Goal: Task Accomplishment & Management: Manage account settings

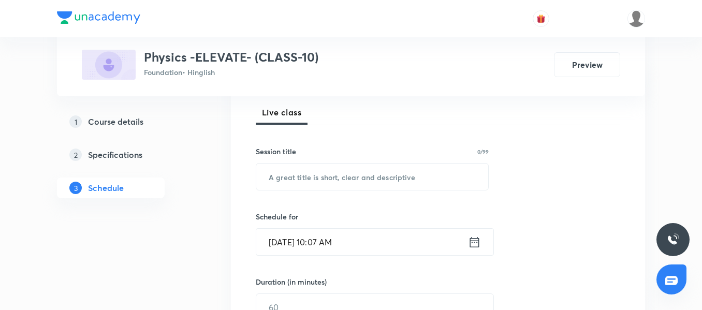
scroll to position [97, 0]
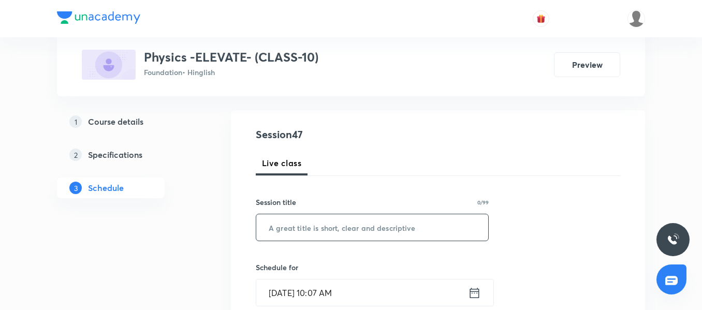
click at [305, 225] on input "text" at bounding box center [372, 227] width 232 height 26
paste input "Magnetic [MEDICAL_DATA] 07/08"
click at [419, 227] on input "Magnetic [MEDICAL_DATA] 07/08" at bounding box center [372, 227] width 232 height 26
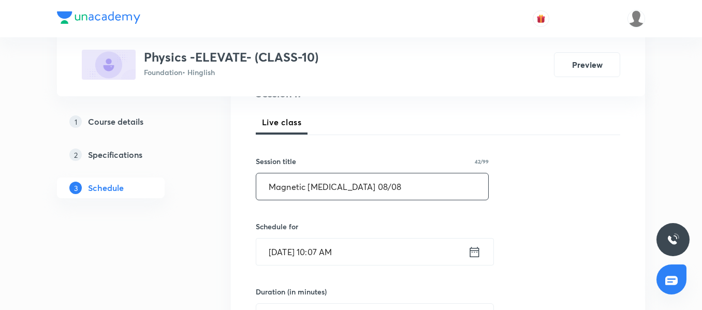
scroll to position [200, 0]
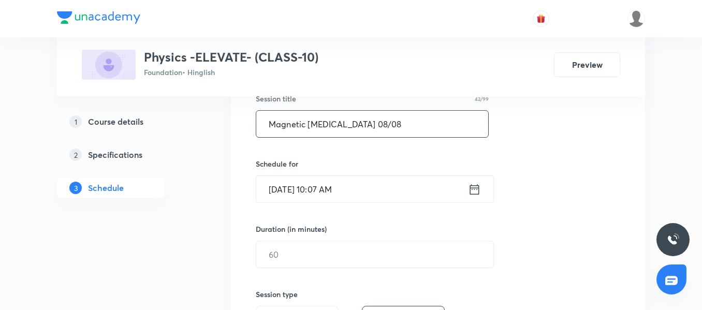
type input "Magnetic [MEDICAL_DATA] 08/08"
click at [392, 185] on input "[DATE] 10:07 AM" at bounding box center [362, 189] width 212 height 26
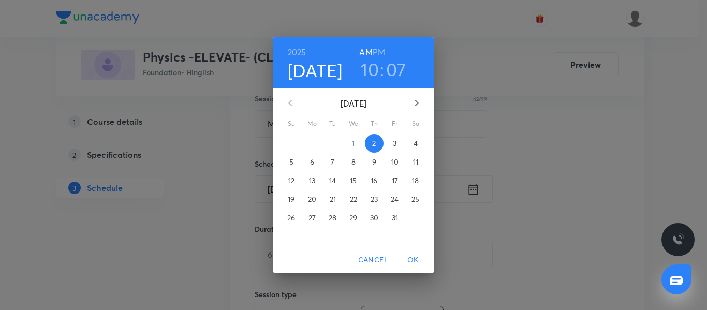
click at [395, 145] on p "3" at bounding box center [395, 143] width 4 height 10
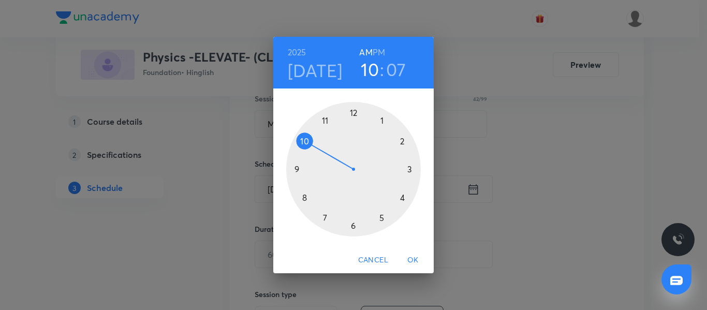
click at [402, 197] on div at bounding box center [353, 169] width 135 height 135
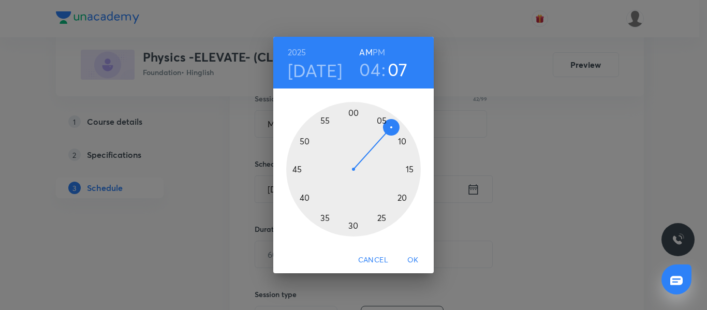
click at [353, 111] on div at bounding box center [353, 169] width 135 height 135
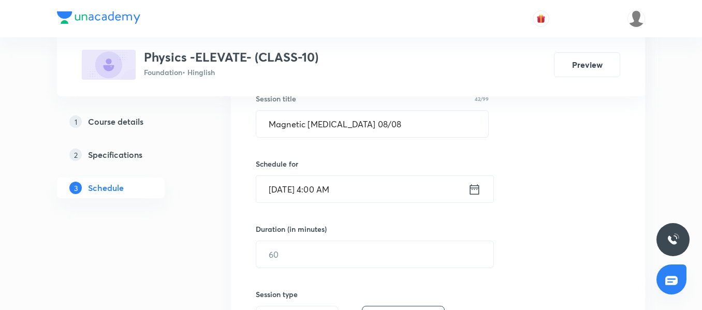
click at [385, 184] on input "Oct 3, 2025, 4:00 AM" at bounding box center [362, 189] width 212 height 26
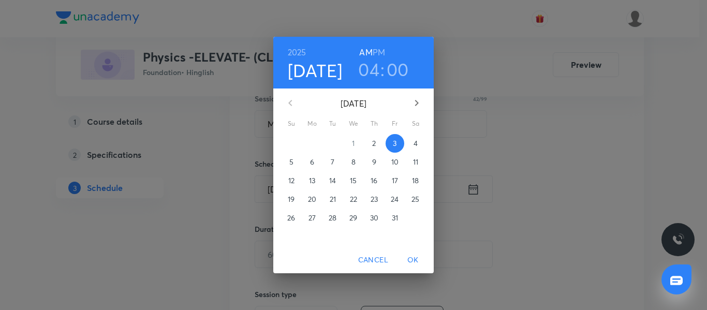
click at [377, 51] on h6 "PM" at bounding box center [379, 52] width 12 height 14
click at [412, 259] on span "OK" at bounding box center [413, 260] width 25 height 13
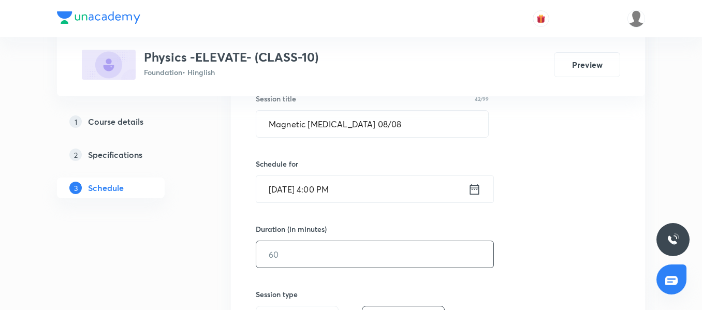
click at [345, 256] on input "text" at bounding box center [374, 254] width 237 height 26
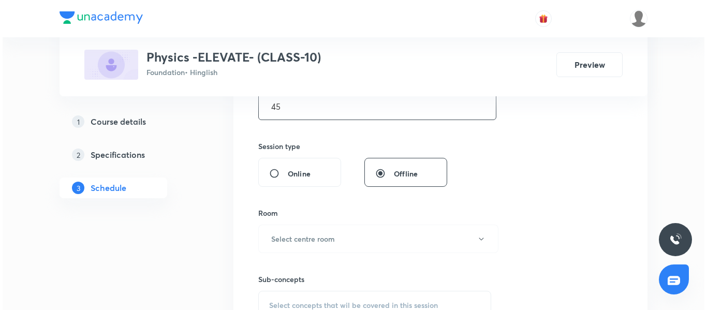
scroll to position [407, 0]
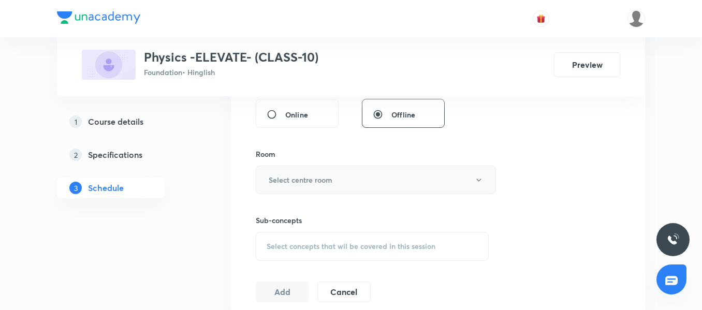
type input "45"
click at [294, 174] on h6 "Select centre room" at bounding box center [301, 179] width 64 height 11
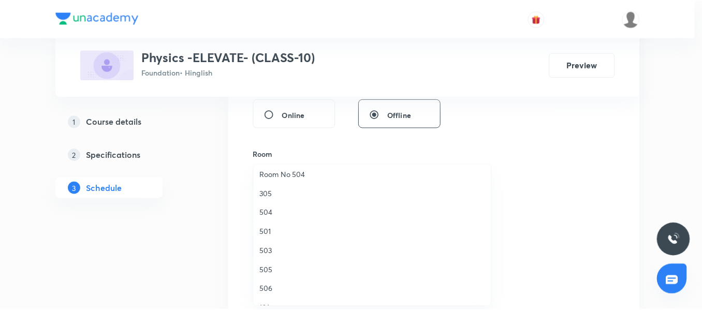
scroll to position [155, 0]
click at [279, 222] on li "501" at bounding box center [374, 214] width 239 height 19
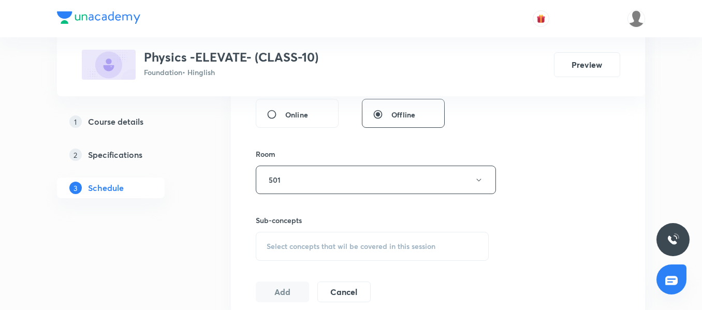
click at [304, 246] on span "Select concepts that wil be covered in this session" at bounding box center [351, 246] width 169 height 8
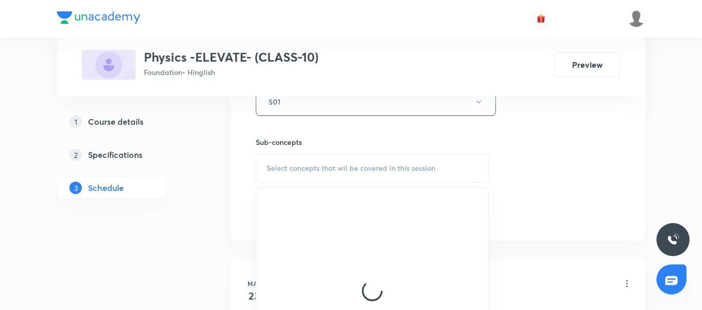
scroll to position [511, 0]
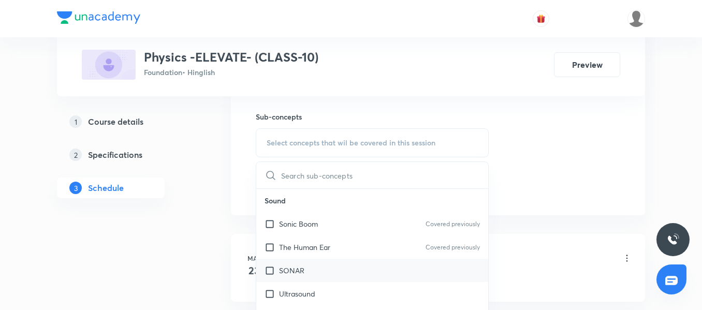
click at [315, 275] on div "SONAR" at bounding box center [372, 270] width 232 height 23
checkbox input "true"
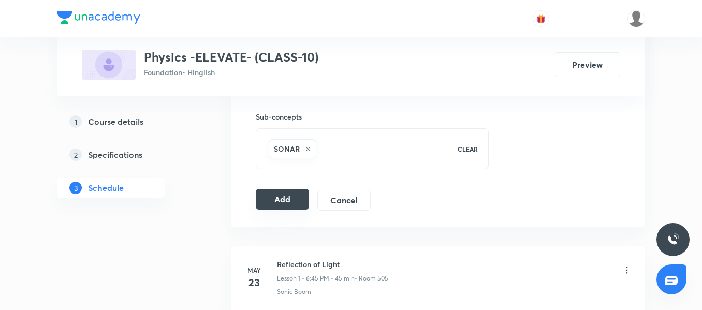
click at [266, 205] on button "Add" at bounding box center [282, 199] width 53 height 21
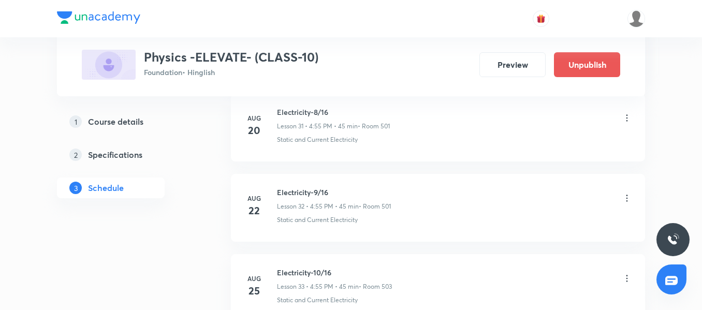
scroll to position [3816, 0]
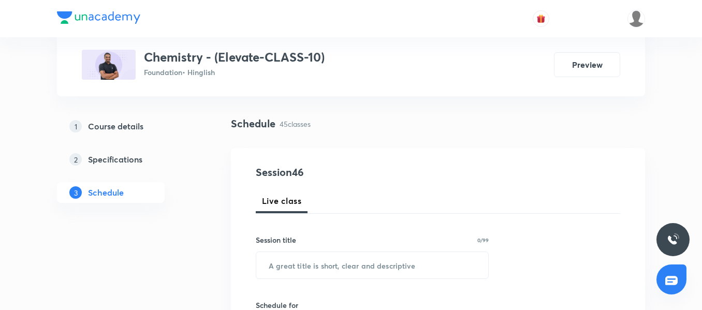
scroll to position [111, 0]
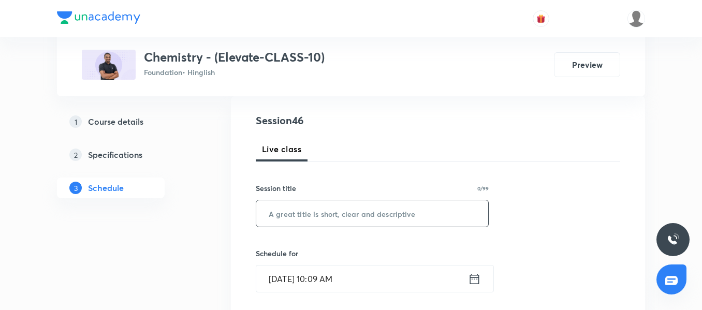
click at [336, 222] on input "text" at bounding box center [372, 213] width 232 height 26
paste input "Carbon and its Compounds 05/16"
click at [388, 212] on input "Carbon and its Compounds 05/16" at bounding box center [372, 213] width 232 height 26
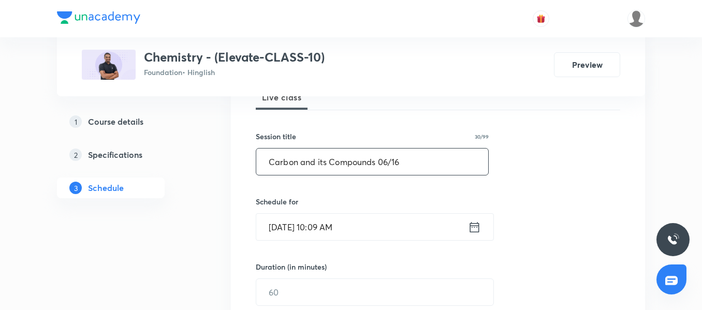
type input "Carbon and its Compounds 06/16"
click at [375, 237] on input "Oct 2, 2025, 10:09 AM" at bounding box center [362, 227] width 212 height 26
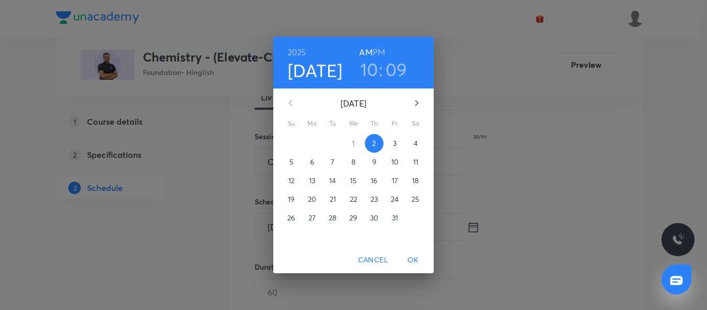
click at [395, 140] on p "3" at bounding box center [395, 143] width 4 height 10
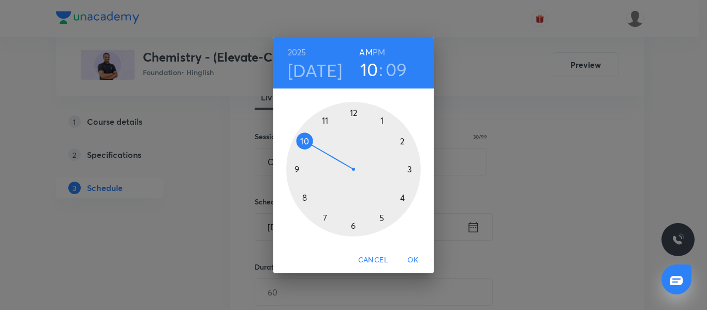
click at [400, 193] on div at bounding box center [353, 169] width 135 height 135
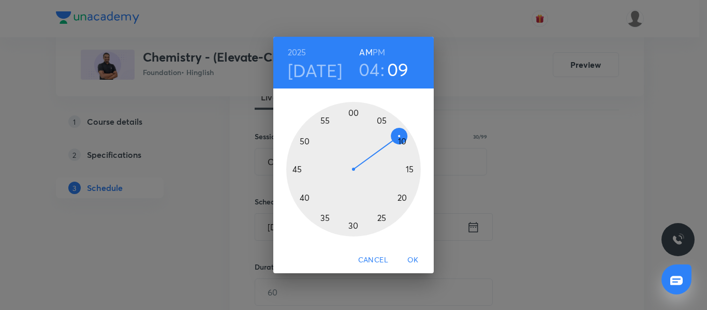
click at [326, 120] on div at bounding box center [353, 169] width 135 height 135
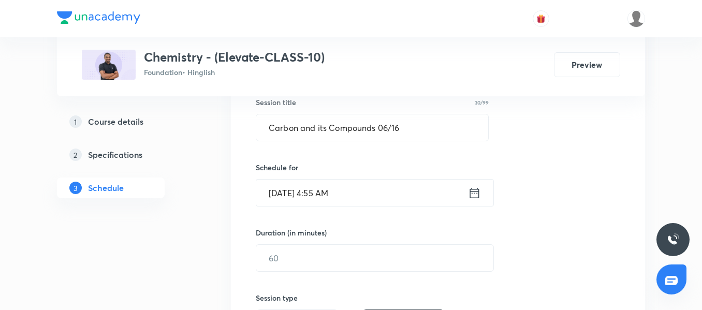
scroll to position [214, 0]
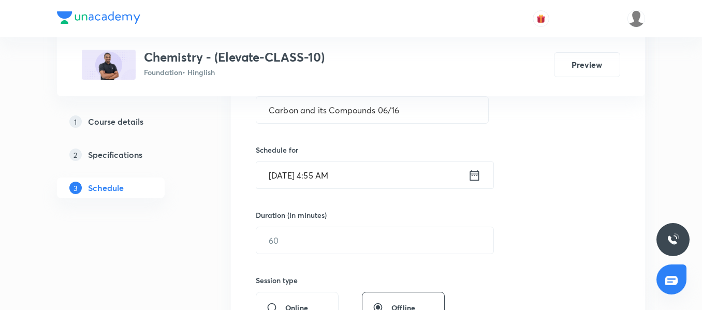
click at [352, 181] on input "Oct 3, 2025, 4:55 AM" at bounding box center [362, 175] width 212 height 26
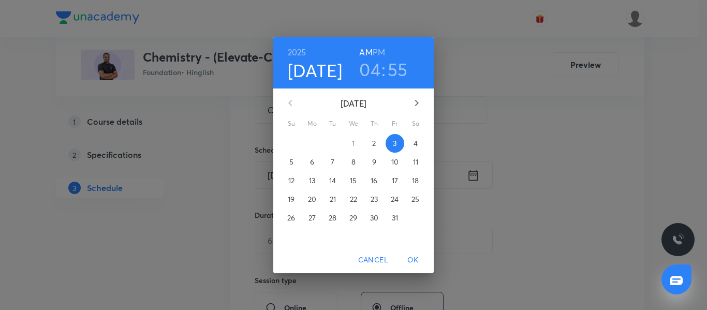
click at [381, 49] on h6 "PM" at bounding box center [379, 52] width 12 height 14
click at [412, 256] on span "OK" at bounding box center [413, 260] width 25 height 13
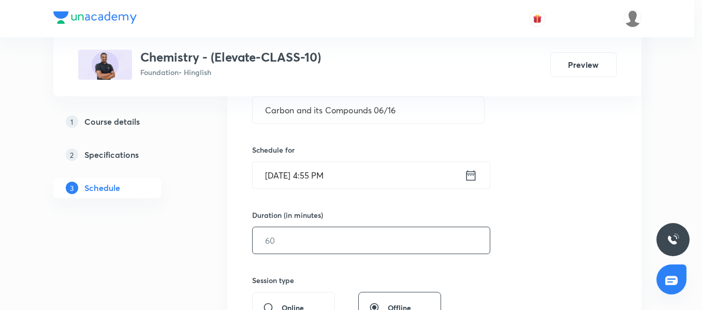
click at [319, 231] on input "text" at bounding box center [371, 240] width 237 height 26
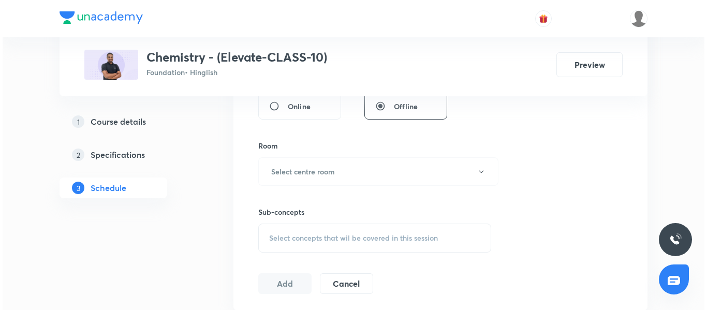
scroll to position [421, 0]
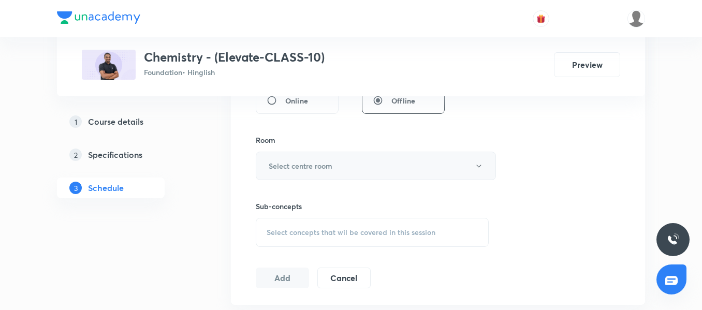
type input "45"
click at [303, 175] on button "Select centre room" at bounding box center [376, 166] width 240 height 28
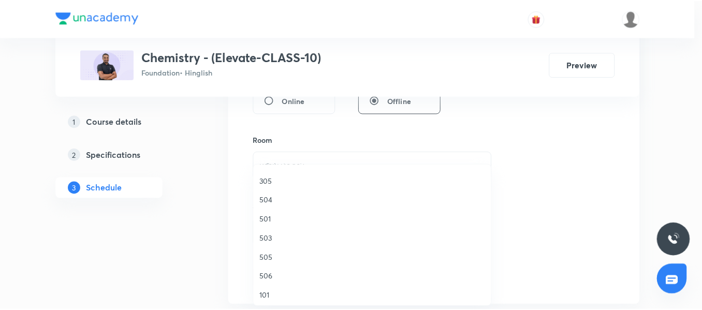
scroll to position [155, 0]
click at [284, 215] on span "501" at bounding box center [374, 214] width 227 height 11
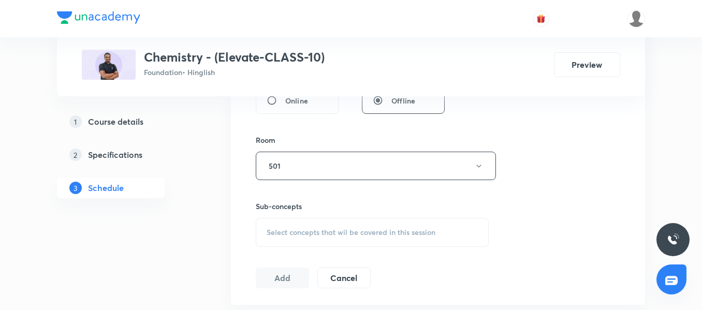
click at [315, 229] on span "Select concepts that wil be covered in this session" at bounding box center [351, 232] width 169 height 8
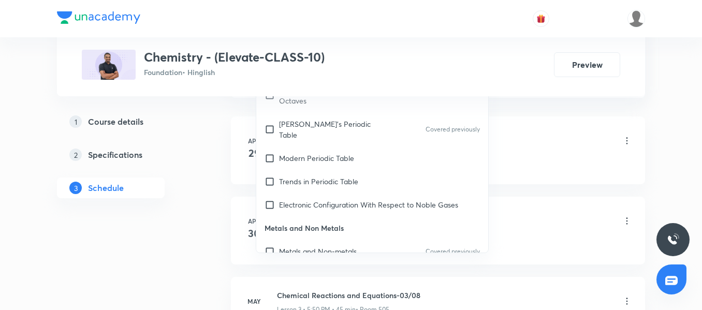
scroll to position [311, 0]
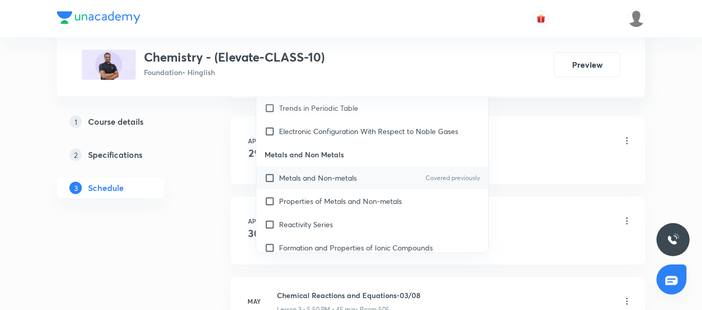
click at [305, 172] on p "Metals and Non-metals" at bounding box center [318, 177] width 78 height 11
checkbox input "true"
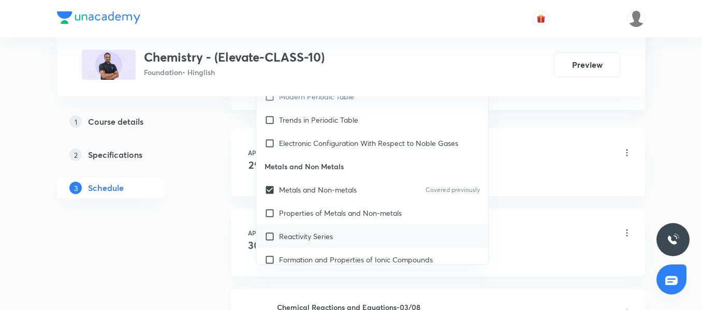
scroll to position [104, 0]
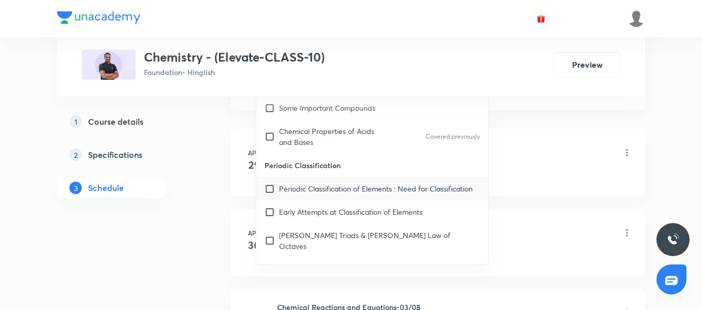
click at [257, 200] on div "Periodic Classification of Elements : Need for Classification" at bounding box center [372, 188] width 232 height 23
checkbox input "true"
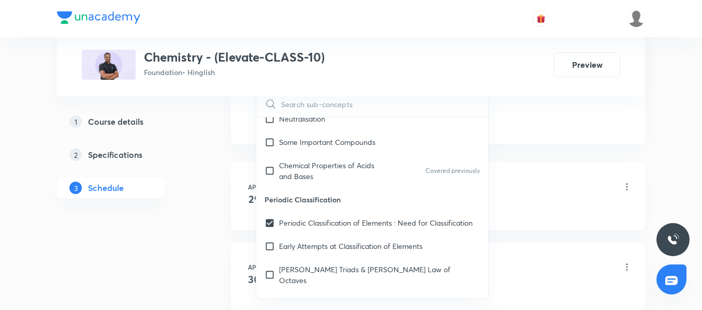
click at [246, 208] on div "Apr 29 Chemical Reactions and Equations-01/08 Lesson 1 • 5:50 PM • 45 min • Roo…" at bounding box center [438, 195] width 388 height 38
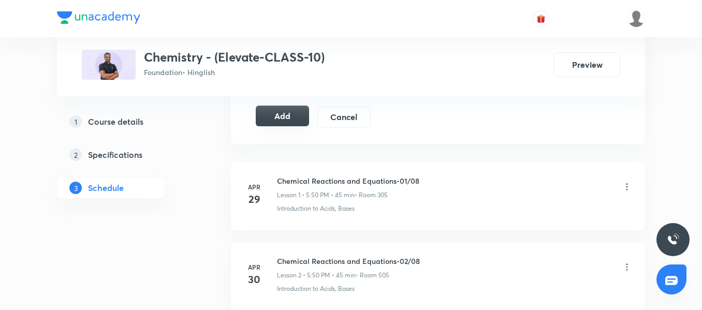
scroll to position [525, 0]
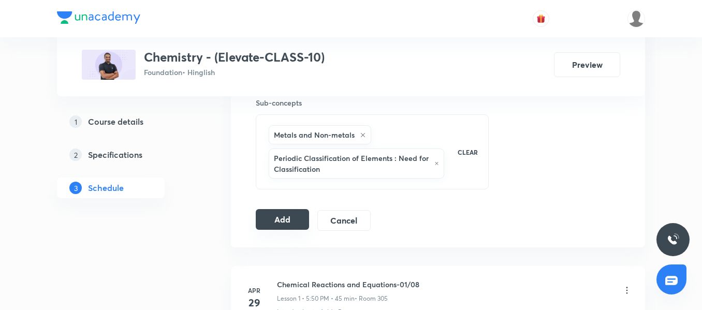
click at [281, 223] on button "Add" at bounding box center [282, 219] width 53 height 21
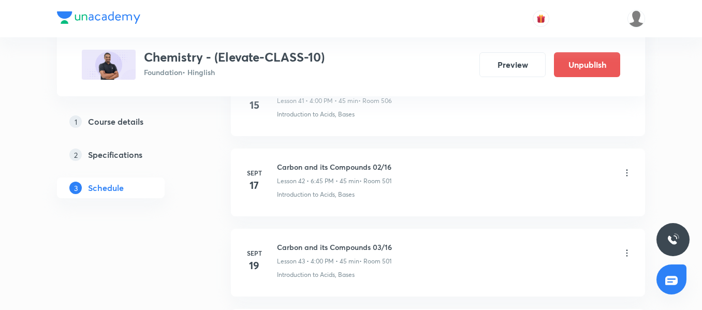
scroll to position [3736, 0]
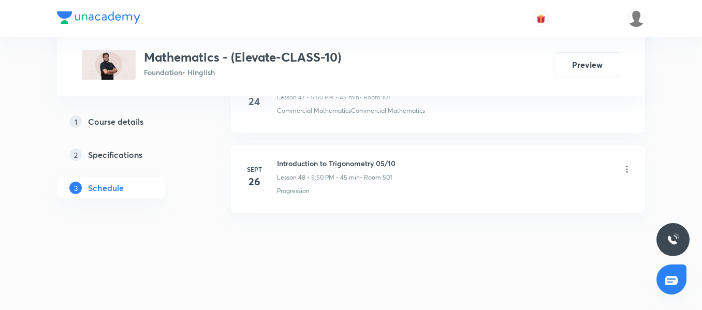
click at [321, 165] on h6 "Introduction to Trigonometry 05/10" at bounding box center [336, 163] width 119 height 11
copy h6 "Introduction to Trigonometry 05/10"
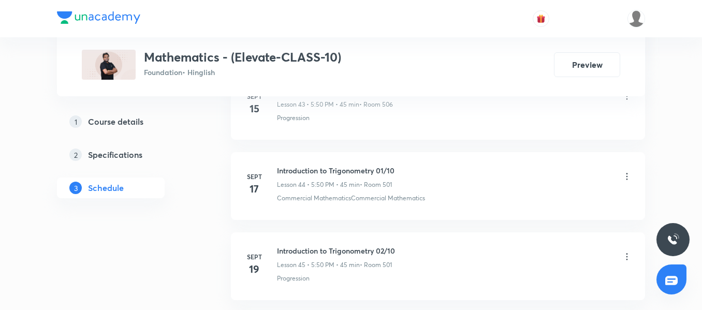
scroll to position [4372, 0]
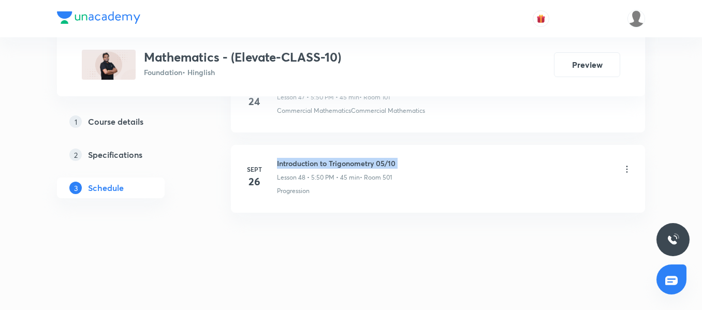
copy h6 "Introduction to Trigonometry 05/10"
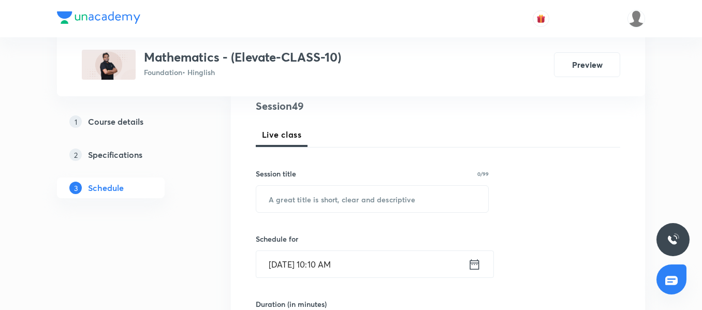
scroll to position [109, 0]
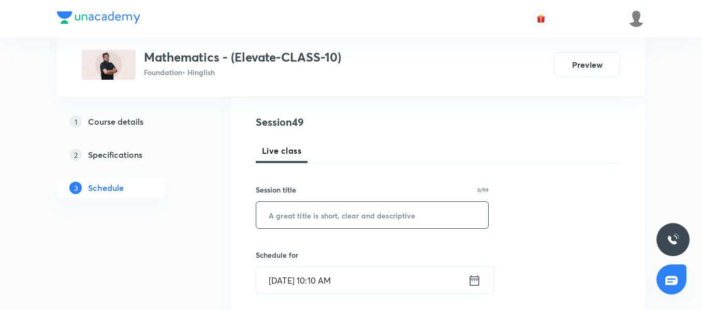
click at [290, 223] on input "text" at bounding box center [372, 215] width 232 height 26
paste input "Introduction to Trigonometry 05/10"
click at [389, 221] on input "Introduction to Trigonometry 05/10" at bounding box center [372, 215] width 232 height 26
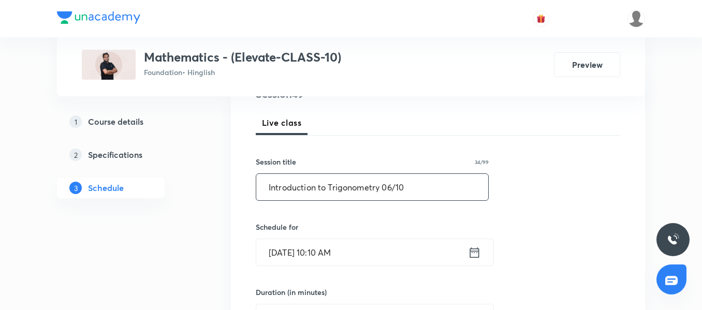
scroll to position [161, 0]
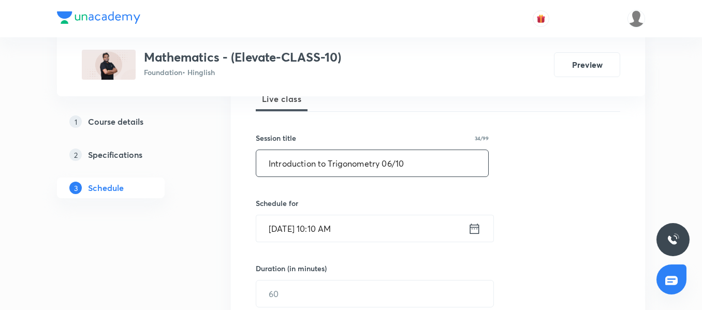
type input "Introduction to Trigonometry 06/10"
click at [378, 229] on input "Oct 2, 2025, 10:10 AM" at bounding box center [362, 228] width 212 height 26
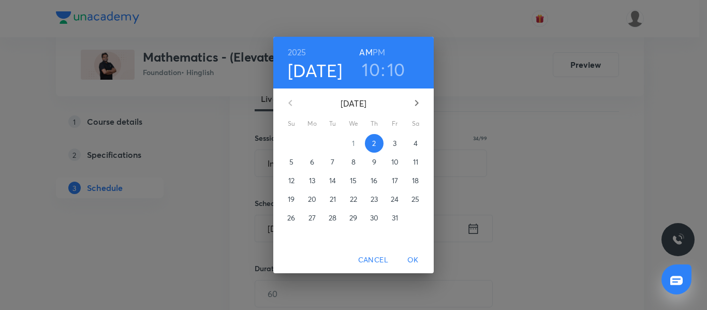
click at [396, 145] on p "3" at bounding box center [395, 143] width 4 height 10
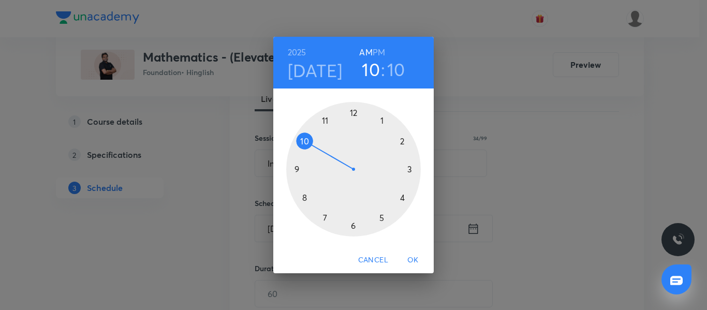
drag, startPoint x: 382, startPoint y: 216, endPoint x: 369, endPoint y: 205, distance: 16.9
click at [381, 216] on div at bounding box center [353, 169] width 135 height 135
click at [380, 46] on h6 "PM" at bounding box center [379, 52] width 12 height 14
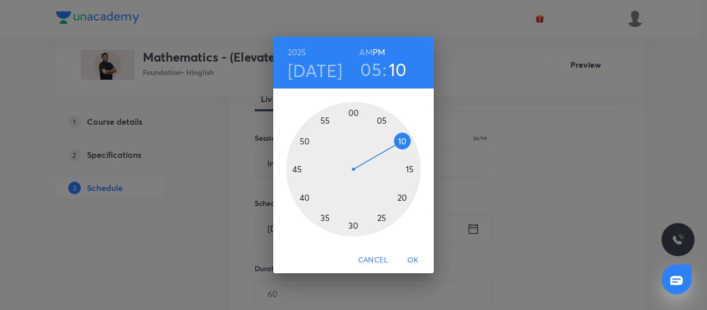
click at [307, 141] on div at bounding box center [353, 169] width 135 height 135
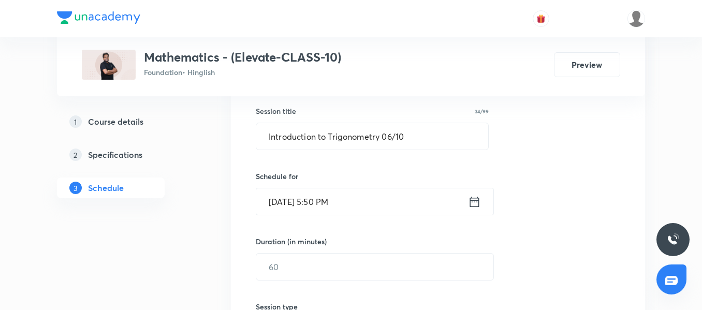
scroll to position [213, 0]
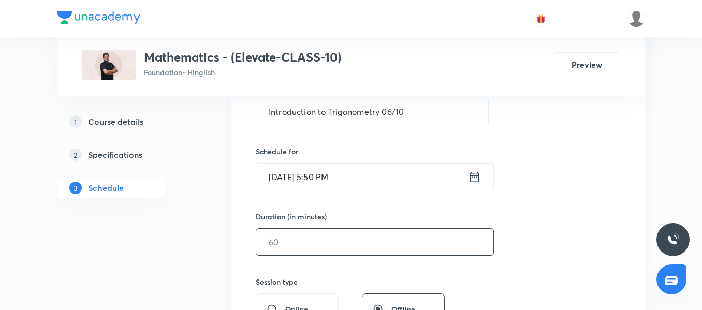
click at [292, 238] on input "text" at bounding box center [374, 242] width 237 height 26
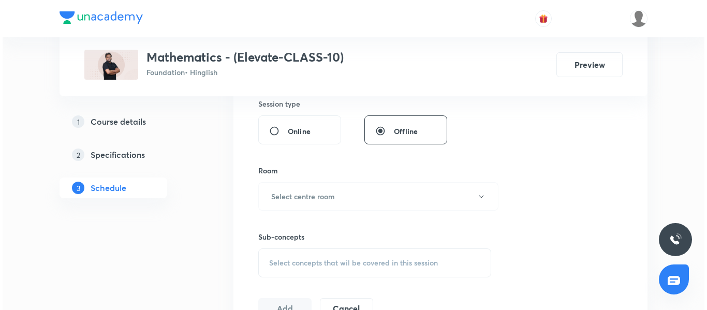
scroll to position [420, 0]
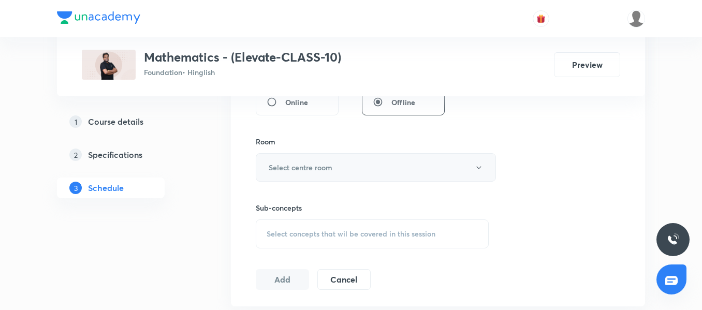
type input "45"
click at [304, 177] on button "Select centre room" at bounding box center [376, 167] width 240 height 28
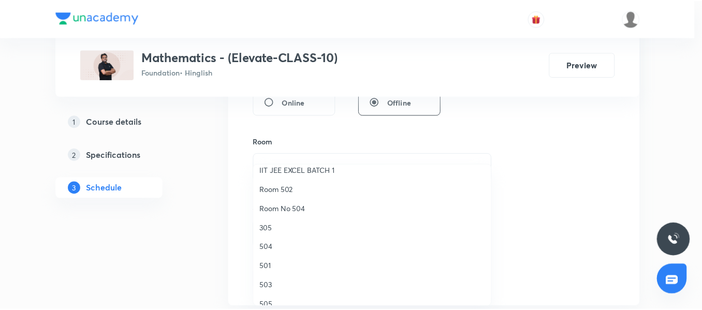
scroll to position [155, 0]
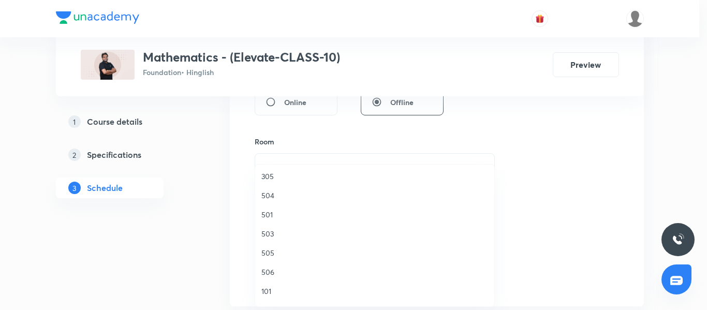
click at [275, 208] on li "501" at bounding box center [374, 214] width 239 height 19
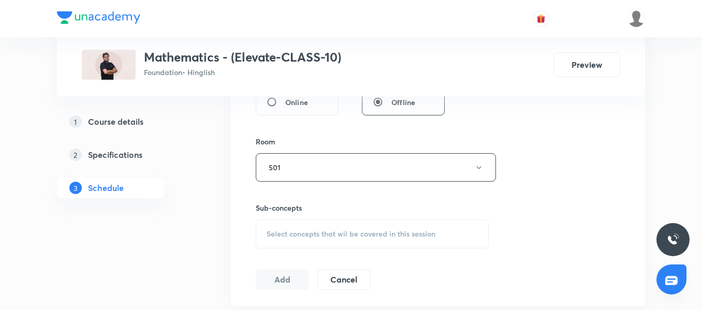
click at [290, 231] on span "Select concepts that wil be covered in this session" at bounding box center [351, 234] width 169 height 8
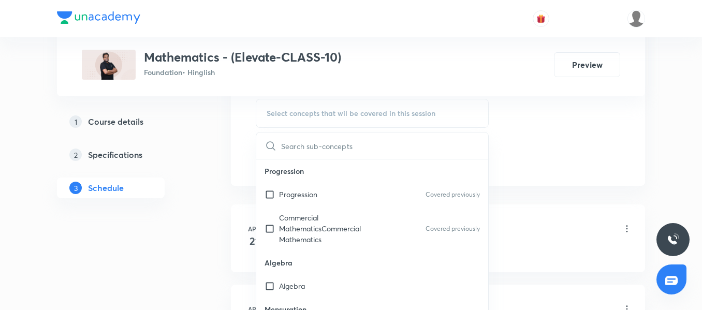
scroll to position [575, 0]
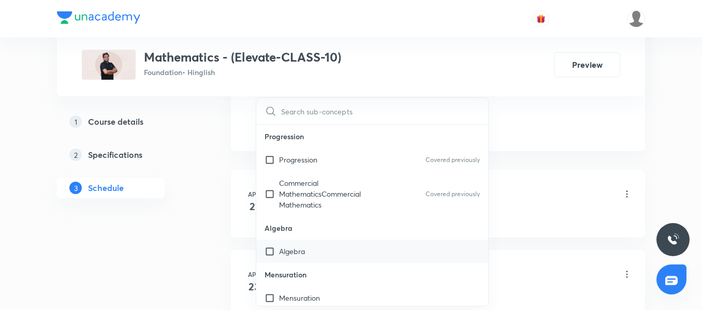
click at [296, 249] on p "Algebra" at bounding box center [292, 251] width 26 height 11
checkbox input "true"
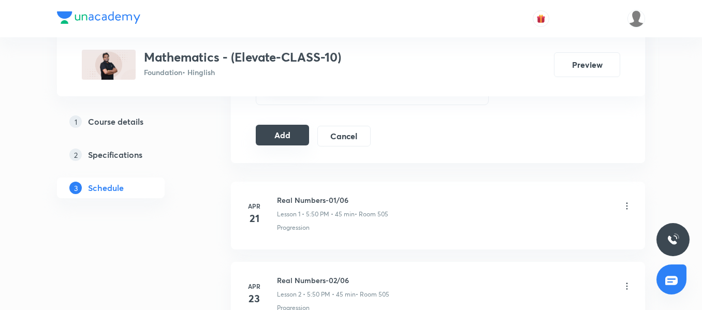
click at [273, 136] on button "Add" at bounding box center [282, 135] width 53 height 21
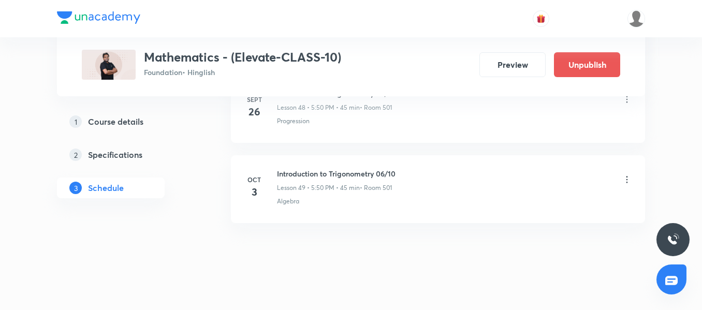
scroll to position [3976, 0]
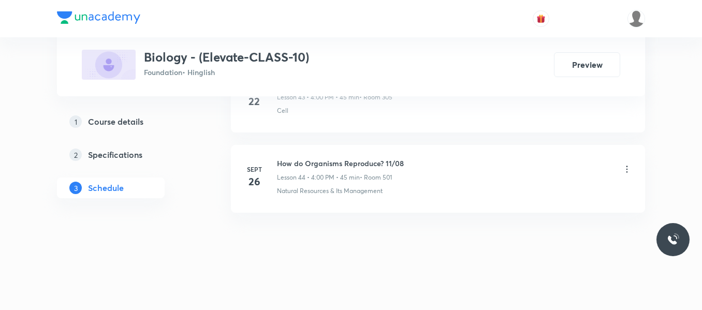
click at [320, 155] on li "Sept 26 How do Organisms Reproduce? 11/08 Lesson 44 • 4:00 PM • 45 min • Room 5…" at bounding box center [438, 179] width 414 height 68
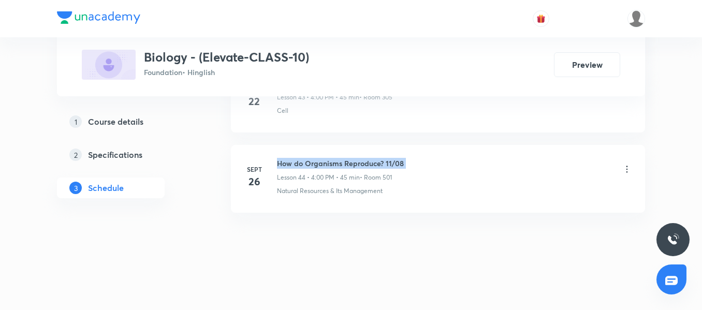
copy h6 "How do Organisms Reproduce? 11/08"
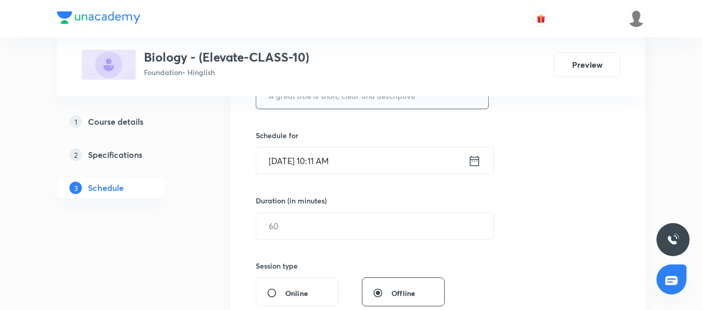
scroll to position [141, 0]
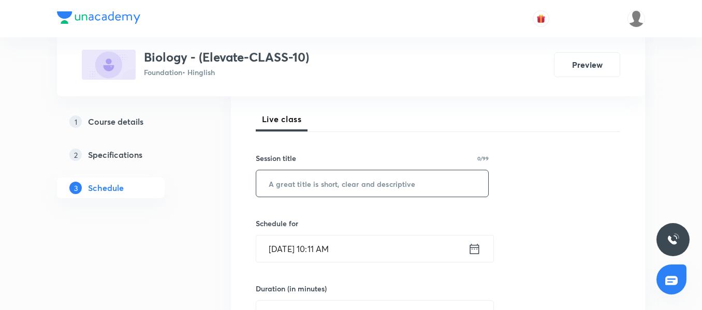
click at [304, 183] on input "text" at bounding box center [372, 183] width 232 height 26
paste input "How do Organisms Reproduce? 11/08"
click at [399, 186] on input "How do Organisms Reproduce? 11/08" at bounding box center [372, 183] width 232 height 26
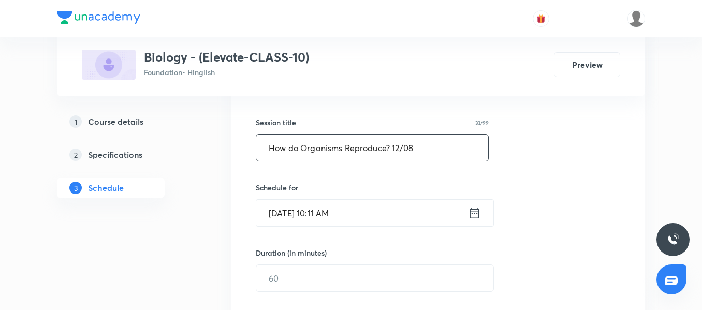
scroll to position [193, 0]
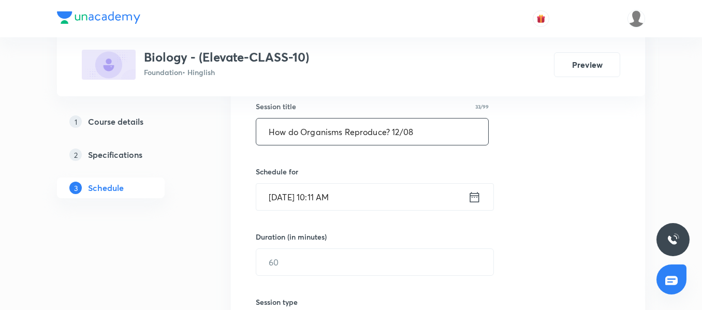
type input "How do Organisms Reproduce? 12/08"
click at [361, 186] on input "Oct 2, 2025, 10:11 AM" at bounding box center [362, 197] width 212 height 26
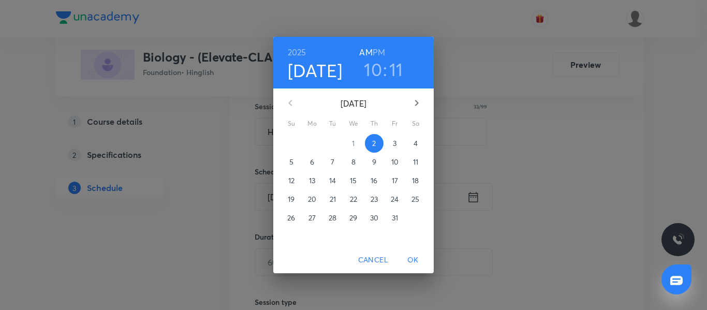
click at [396, 140] on p "3" at bounding box center [395, 143] width 4 height 10
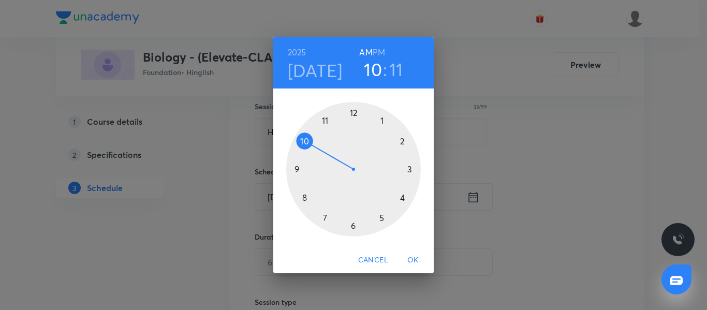
click at [352, 226] on div at bounding box center [353, 169] width 135 height 135
click at [298, 168] on div at bounding box center [353, 169] width 135 height 135
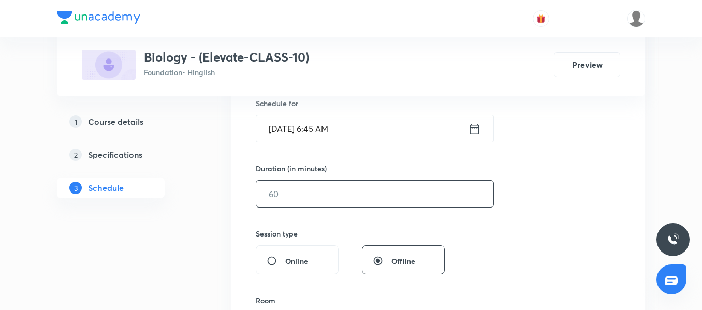
scroll to position [244, 0]
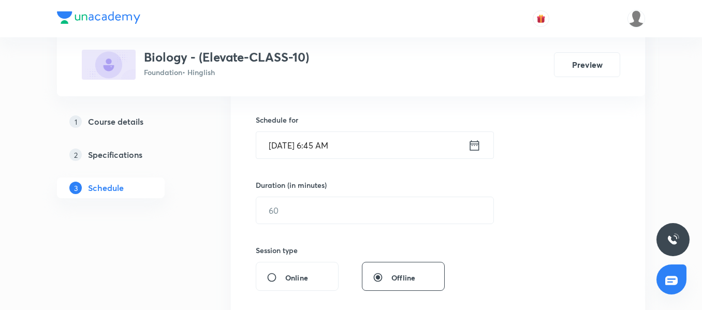
click at [373, 151] on input "Oct 3, 2025, 6:45 AM" at bounding box center [362, 145] width 212 height 26
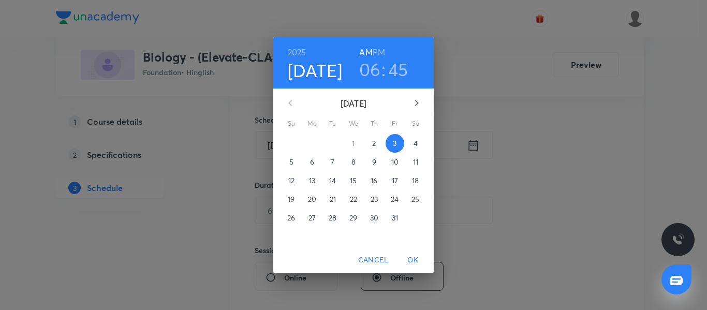
click at [380, 56] on h6 "PM" at bounding box center [379, 52] width 12 height 14
click at [407, 261] on span "OK" at bounding box center [413, 260] width 25 height 13
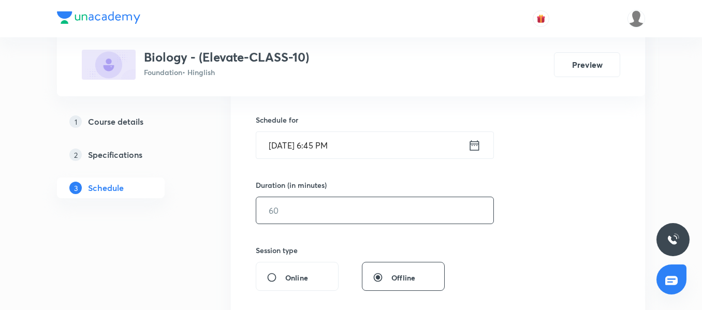
click at [282, 212] on input "text" at bounding box center [374, 210] width 237 height 26
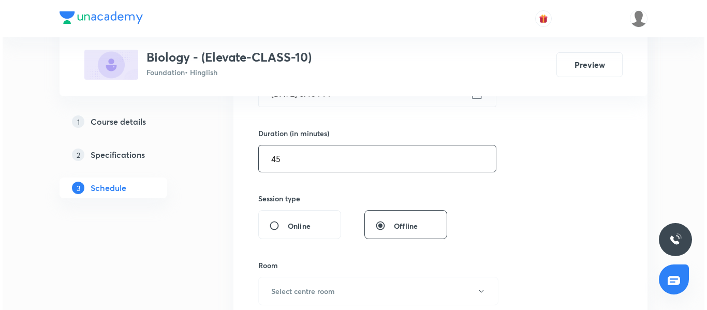
scroll to position [400, 0]
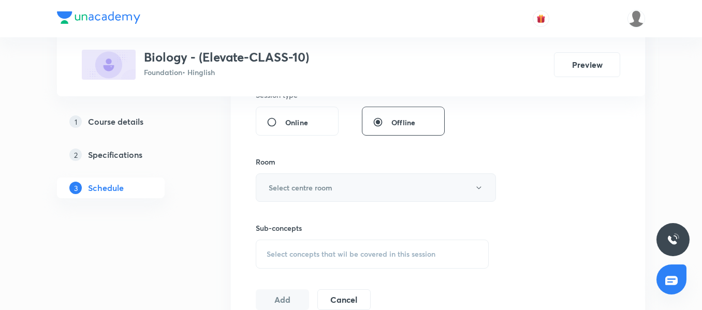
type input "45"
click at [295, 193] on button "Select centre room" at bounding box center [376, 187] width 240 height 28
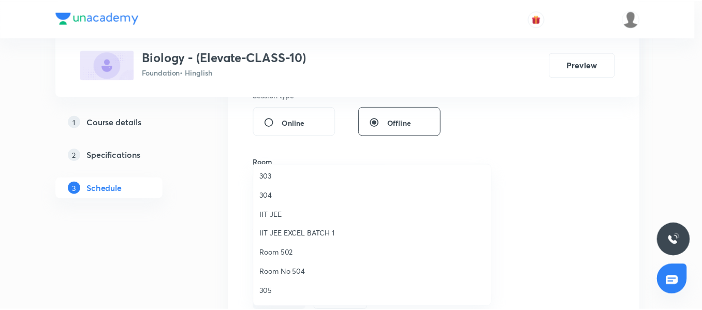
scroll to position [104, 0]
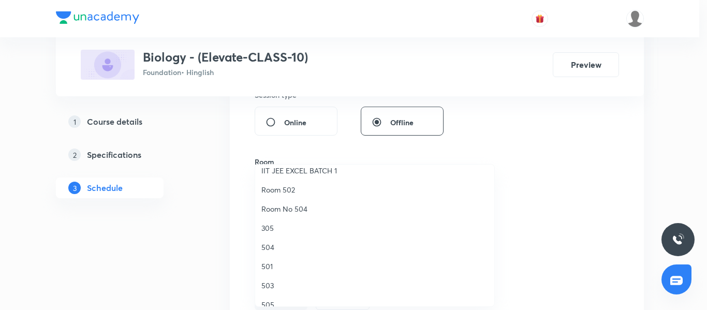
click at [282, 258] on li "501" at bounding box center [374, 266] width 239 height 19
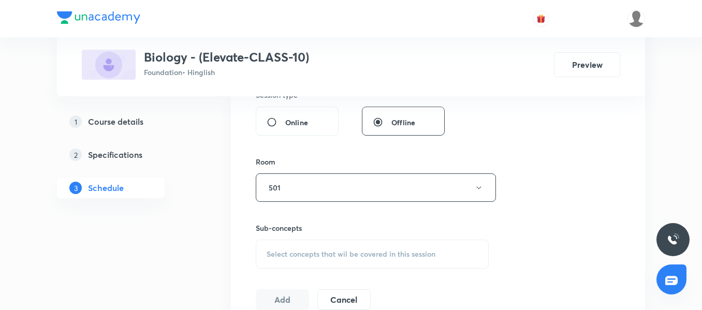
scroll to position [451, 0]
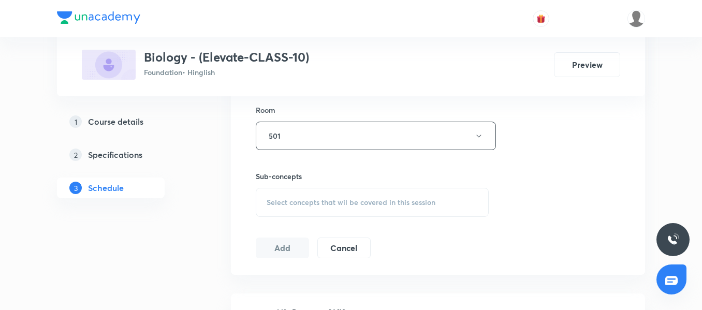
click at [284, 182] on div "Sub-concepts Select concepts that wil be covered in this session" at bounding box center [372, 194] width 233 height 46
click at [284, 203] on span "Select concepts that wil be covered in this session" at bounding box center [351, 202] width 169 height 8
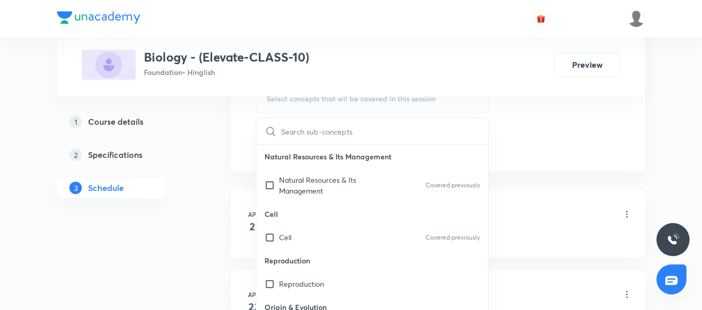
scroll to position [52, 0]
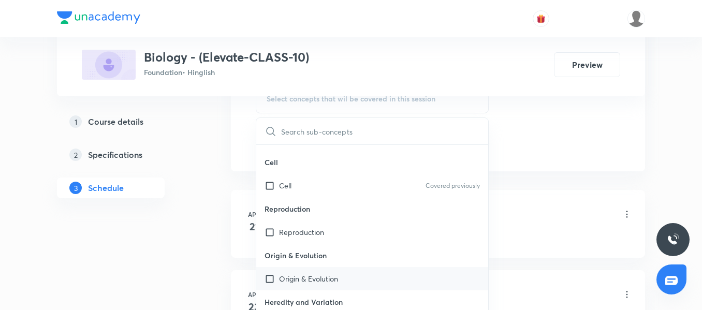
click at [319, 279] on p "Origin & Evolution" at bounding box center [308, 278] width 59 height 11
checkbox input "true"
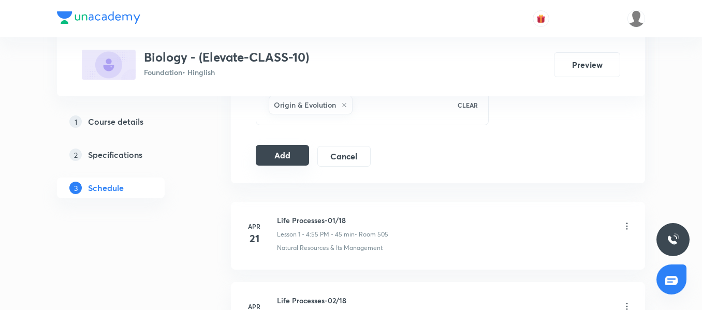
click at [279, 153] on button "Add" at bounding box center [282, 155] width 53 height 21
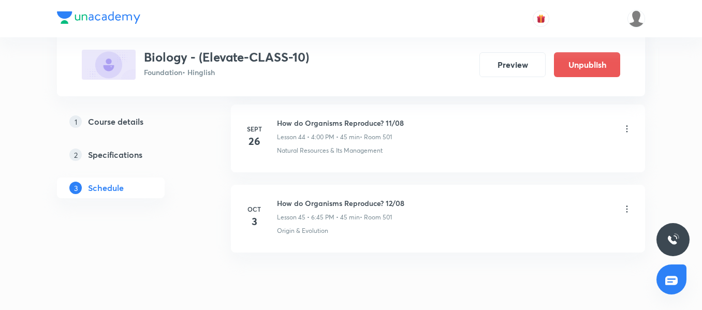
scroll to position [3655, 0]
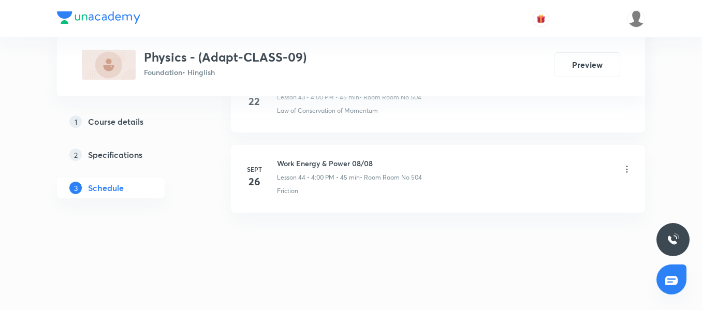
click at [285, 163] on h6 "Work Energy & Power 08/08" at bounding box center [349, 163] width 145 height 11
copy h6 "Work Energy & Power 08/08"
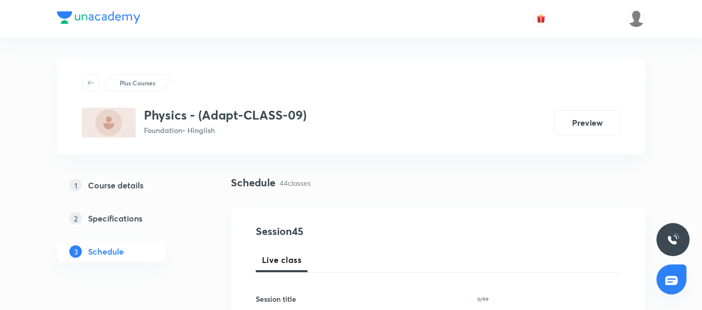
scroll to position [104, 0]
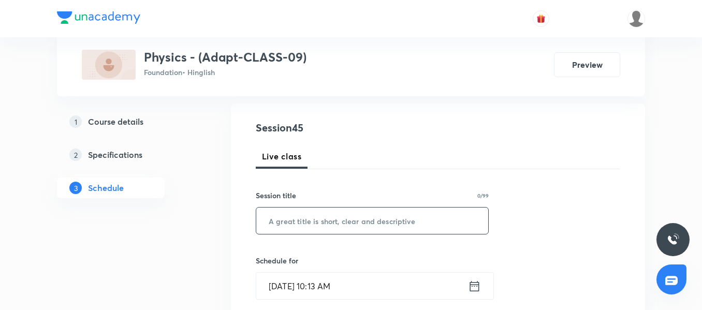
click at [326, 225] on input "text" at bounding box center [372, 221] width 232 height 26
paste input "Sound"
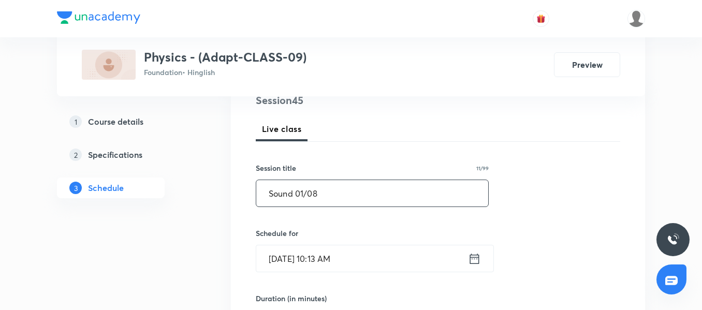
scroll to position [155, 0]
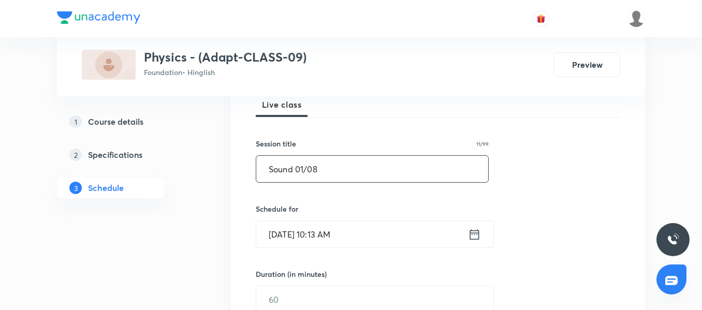
type input "Sound 01/08"
click at [382, 230] on input "Oct 2, 2025, 10:13 AM" at bounding box center [362, 234] width 212 height 26
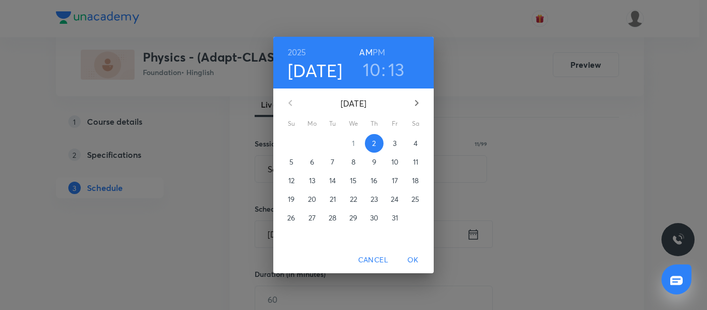
click at [393, 144] on p "3" at bounding box center [395, 143] width 4 height 10
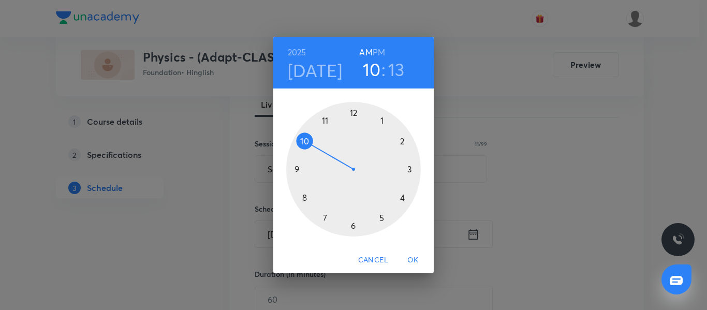
click at [404, 198] on div at bounding box center [353, 169] width 135 height 135
click at [381, 50] on h6 "PM" at bounding box center [379, 52] width 12 height 14
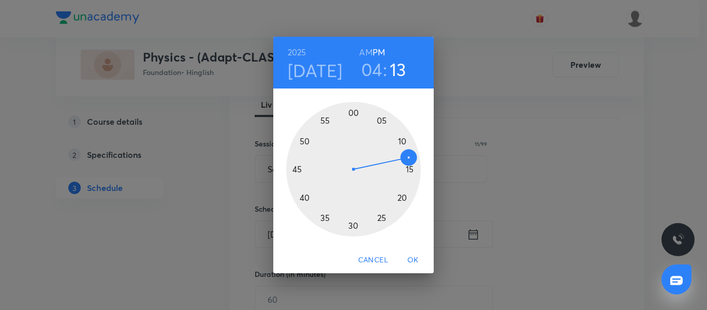
click at [324, 118] on div at bounding box center [353, 169] width 135 height 135
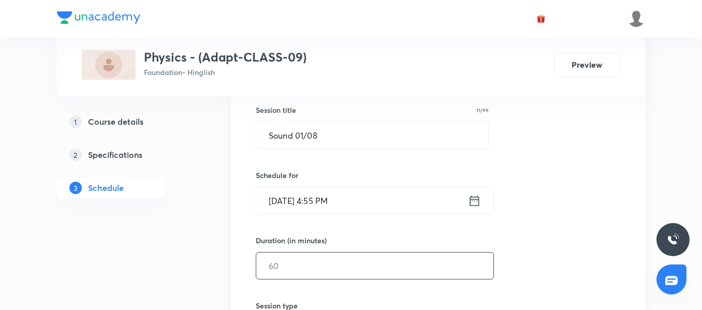
scroll to position [207, 0]
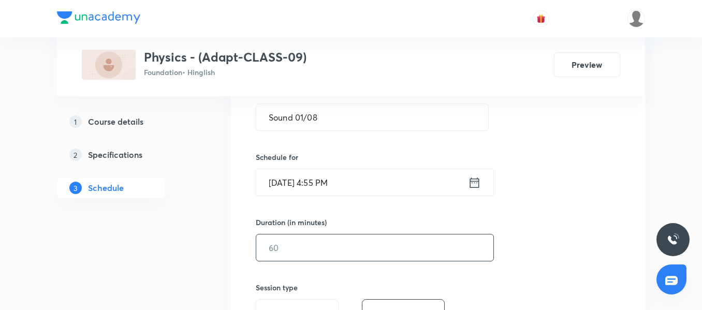
click at [287, 241] on input "text" at bounding box center [374, 248] width 237 height 26
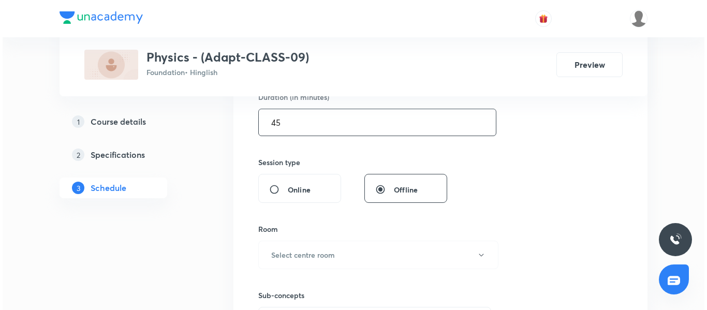
scroll to position [362, 0]
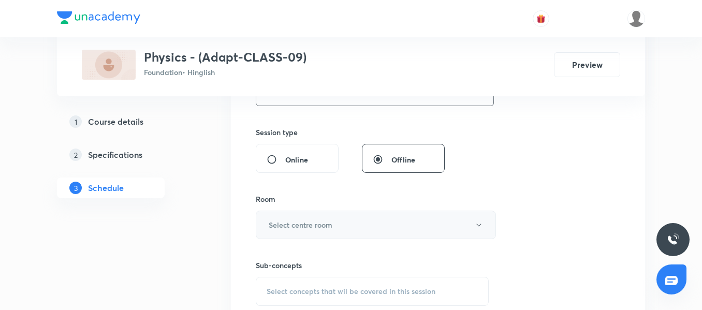
type input "45"
click at [288, 215] on button "Select centre room" at bounding box center [376, 225] width 240 height 28
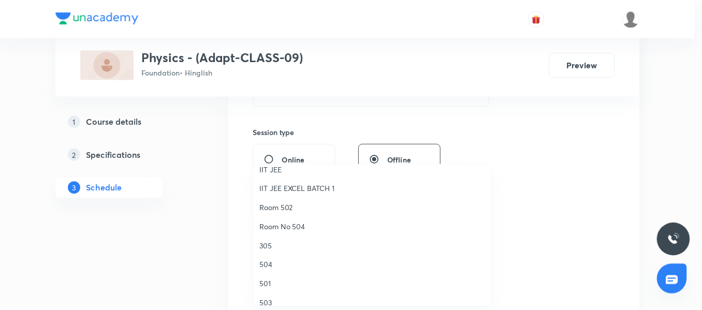
scroll to position [104, 0]
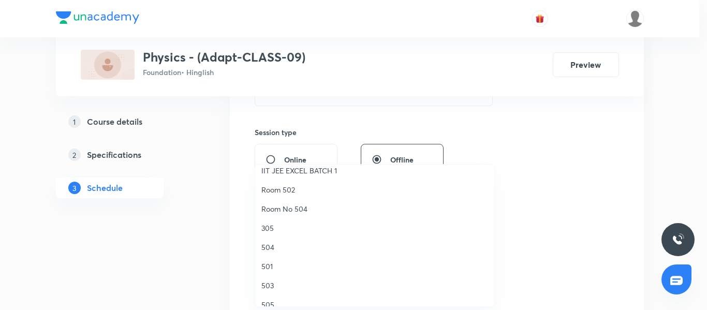
click at [284, 207] on span "Room No 504" at bounding box center [374, 208] width 227 height 11
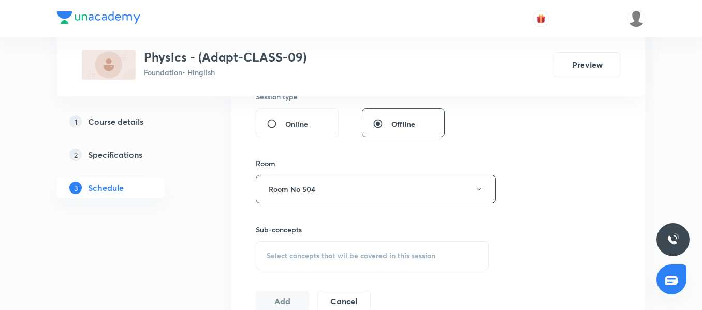
scroll to position [414, 0]
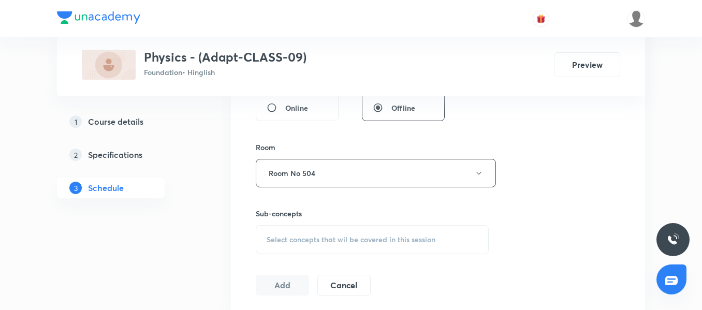
click at [293, 220] on div "Sub-concepts Select concepts that wil be covered in this session" at bounding box center [372, 231] width 233 height 46
click at [293, 238] on span "Select concepts that wil be covered in this session" at bounding box center [351, 240] width 169 height 8
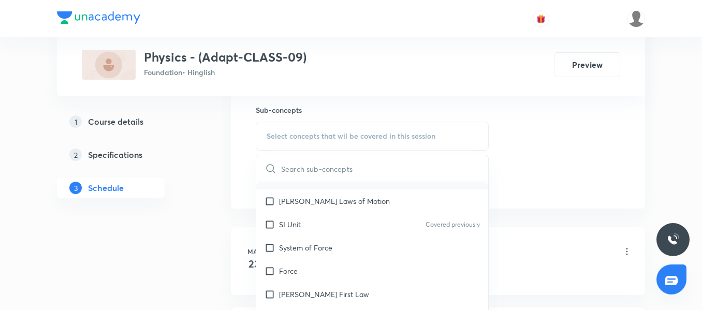
scroll to position [155, 0]
click at [304, 222] on div "Force" at bounding box center [372, 223] width 232 height 23
checkbox input "true"
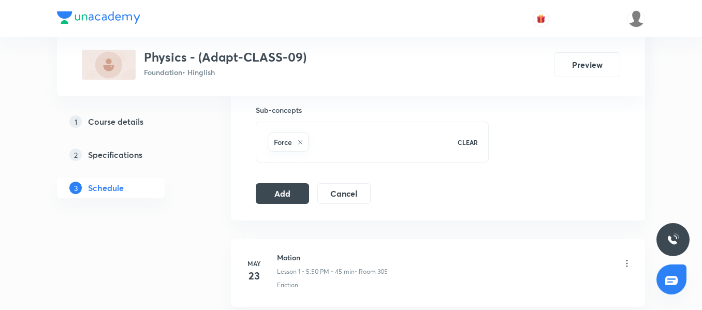
click at [281, 194] on button "Add" at bounding box center [282, 192] width 53 height 21
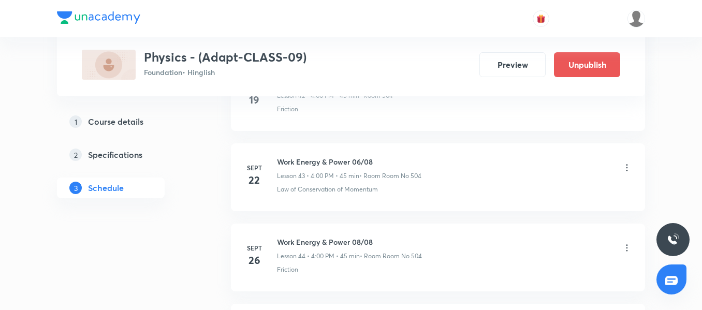
scroll to position [3655, 0]
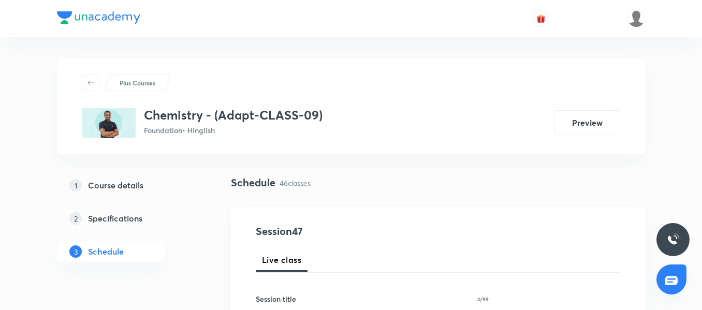
drag, startPoint x: 701, startPoint y: 16, endPoint x: 707, endPoint y: 26, distance: 11.8
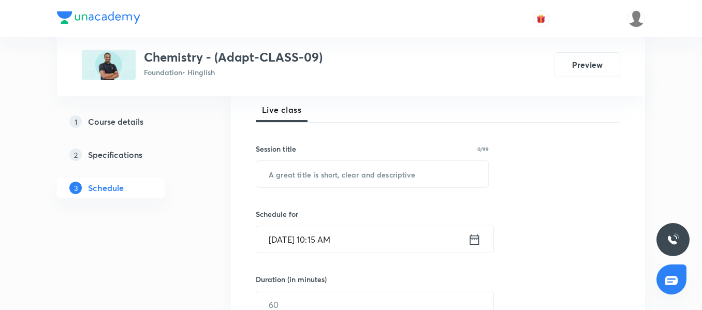
scroll to position [108, 0]
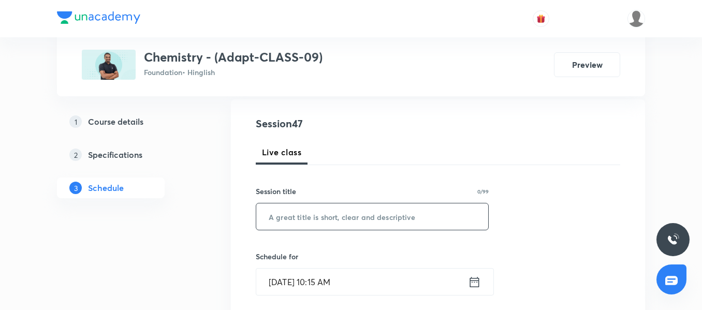
click at [301, 227] on input "text" at bounding box center [372, 216] width 232 height 26
paste input "Structure of Atoms 05/11"
click at [350, 218] on input "Structure of Atoms 05/11" at bounding box center [372, 216] width 232 height 26
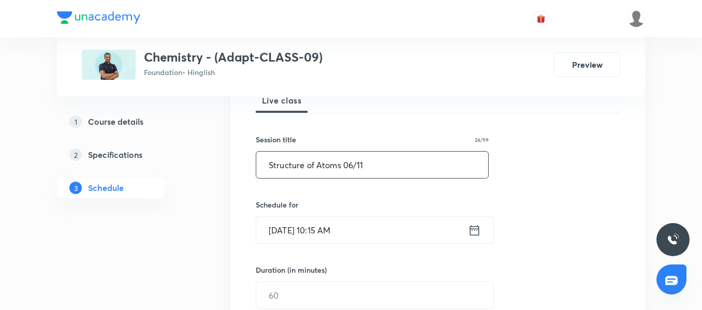
type input "Structure of Atoms 06/11"
click at [359, 229] on input "Oct 2, 2025, 10:15 AM" at bounding box center [362, 230] width 212 height 26
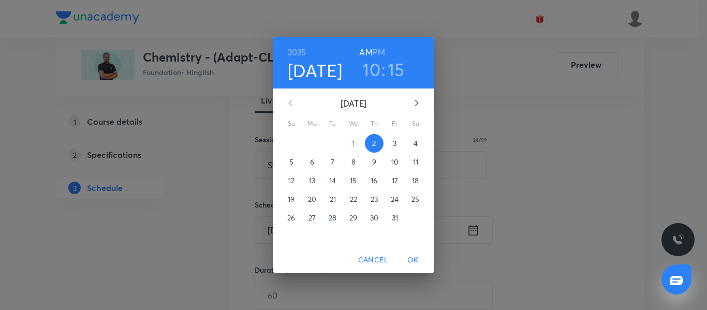
click at [400, 144] on span "3" at bounding box center [395, 143] width 19 height 10
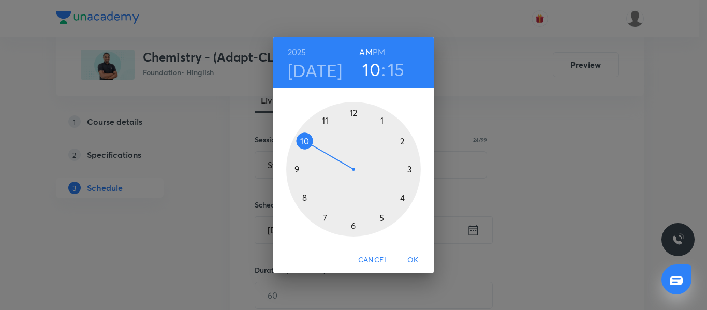
click at [384, 219] on div at bounding box center [353, 169] width 135 height 135
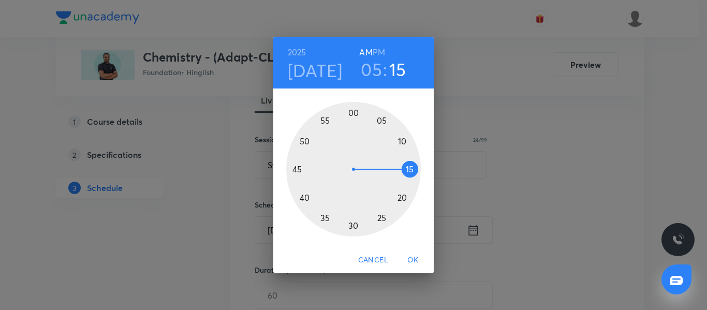
click at [377, 48] on h6 "PM" at bounding box center [379, 52] width 12 height 14
click at [304, 142] on div at bounding box center [353, 169] width 135 height 135
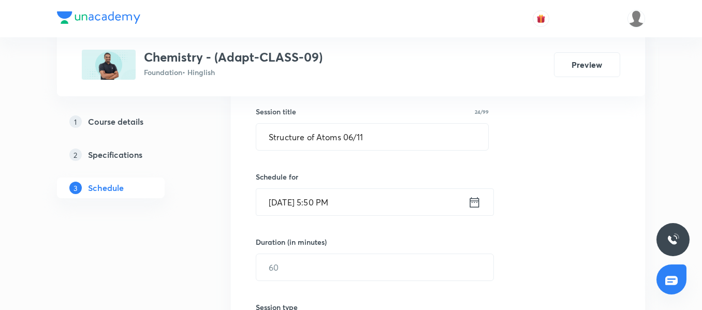
scroll to position [211, 0]
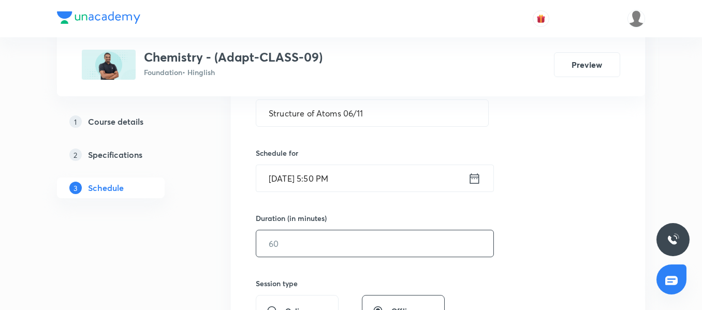
click at [295, 247] on input "text" at bounding box center [374, 243] width 237 height 26
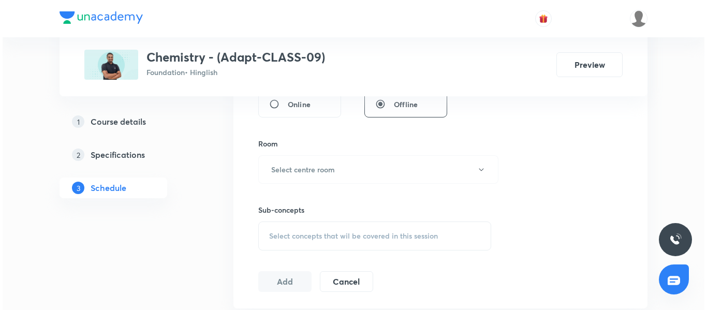
scroll to position [418, 0]
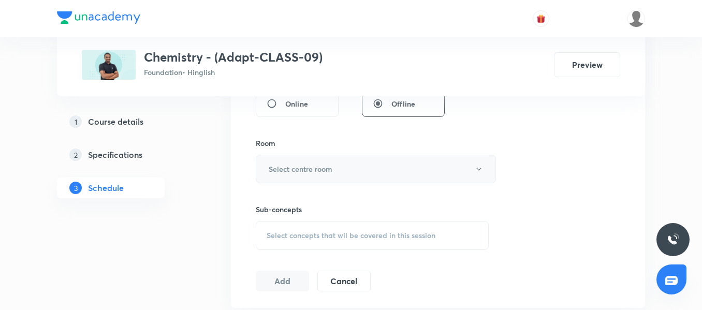
type input "45"
click at [308, 157] on button "Select centre room" at bounding box center [376, 169] width 240 height 28
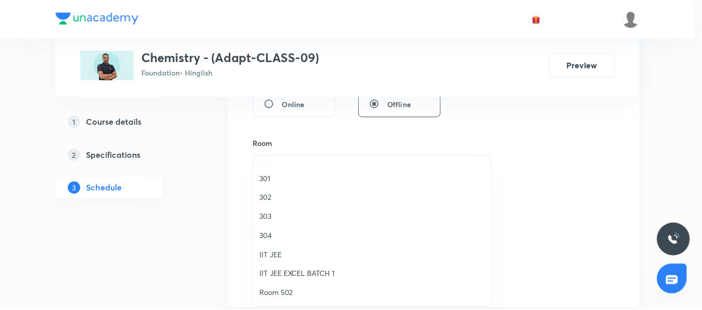
scroll to position [52, 0]
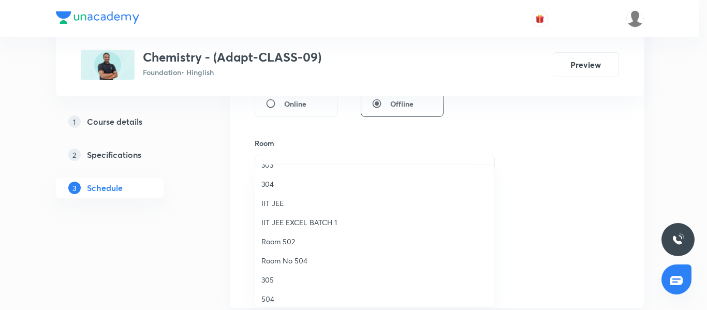
click at [291, 258] on span "Room No 504" at bounding box center [374, 260] width 227 height 11
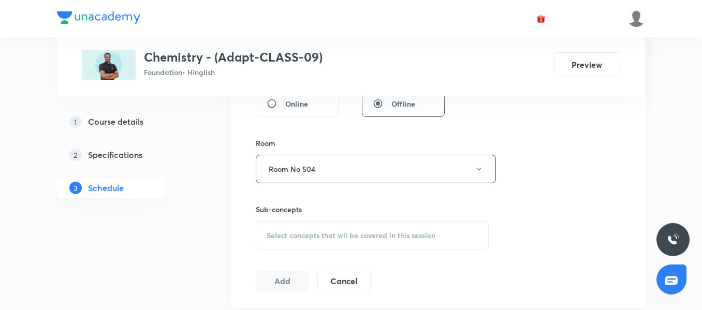
click at [288, 233] on span "Select concepts that wil be covered in this session" at bounding box center [351, 235] width 169 height 8
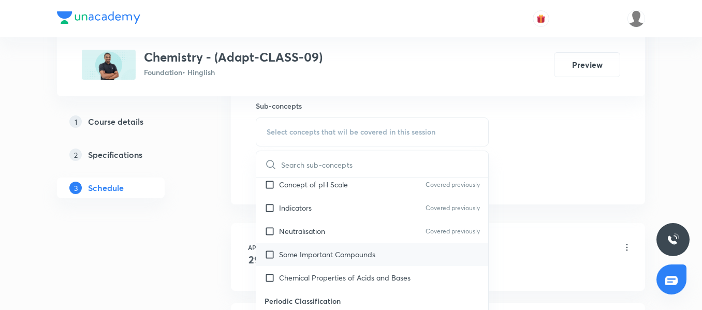
click at [299, 262] on div "Some Important Compounds" at bounding box center [372, 254] width 232 height 23
checkbox input "true"
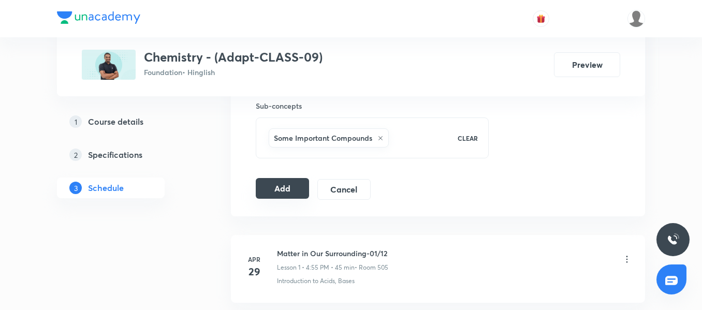
click at [278, 188] on button "Add" at bounding box center [282, 188] width 53 height 21
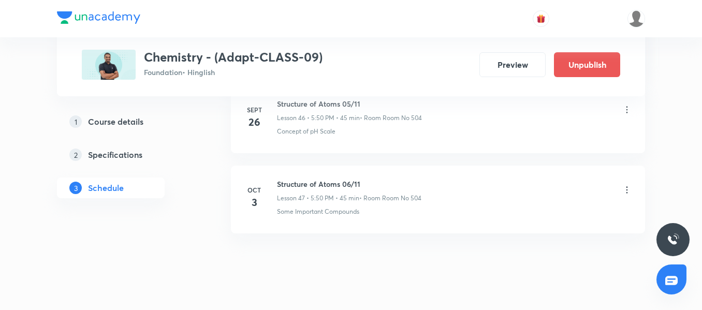
scroll to position [3816, 0]
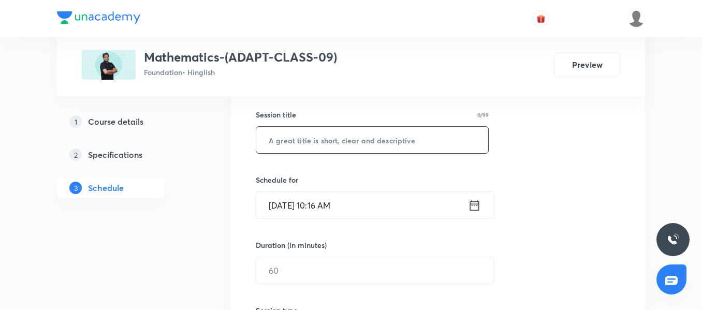
scroll to position [177, 0]
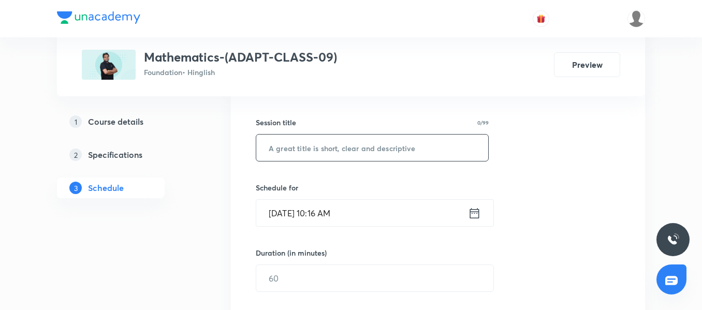
click at [327, 152] on input "text" at bounding box center [372, 148] width 232 height 26
paste input "Circles"
type input "Circles 01/10"
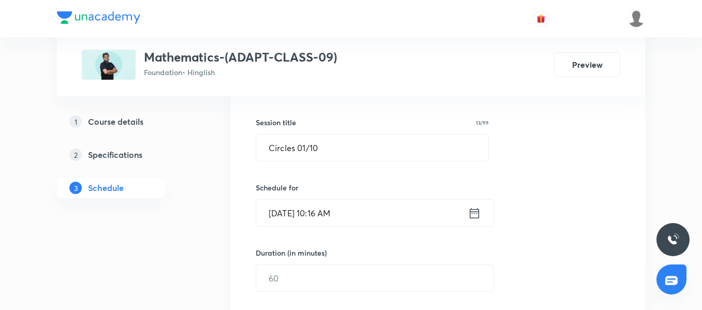
click at [384, 218] on input "[DATE] 10:16 AM" at bounding box center [362, 213] width 212 height 26
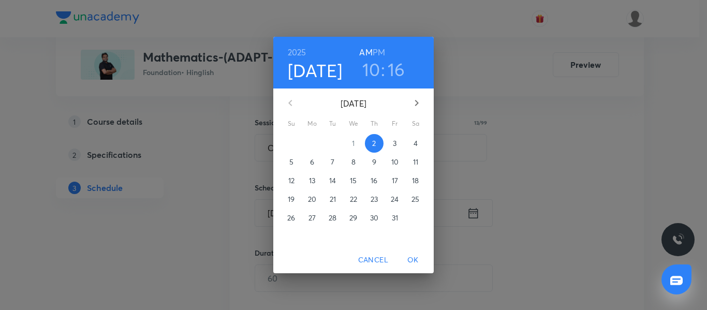
click at [392, 141] on span "3" at bounding box center [395, 143] width 19 height 10
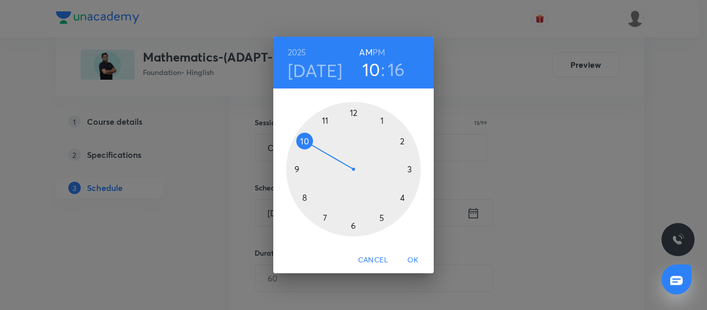
click at [355, 228] on div at bounding box center [353, 169] width 135 height 135
click at [298, 169] on div at bounding box center [353, 169] width 135 height 135
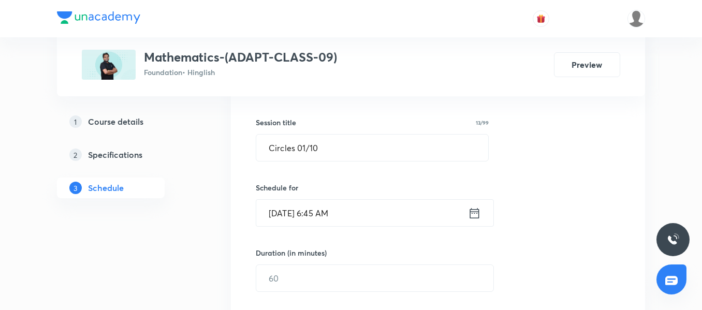
click at [380, 210] on input "[DATE] 6:45 AM" at bounding box center [362, 213] width 212 height 26
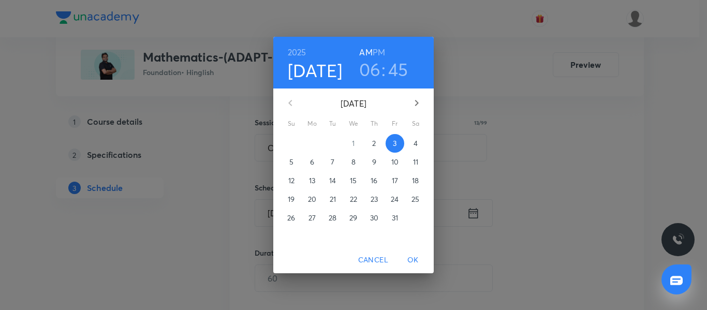
click at [380, 52] on h6 "PM" at bounding box center [379, 52] width 12 height 14
click at [415, 259] on span "OK" at bounding box center [413, 260] width 25 height 13
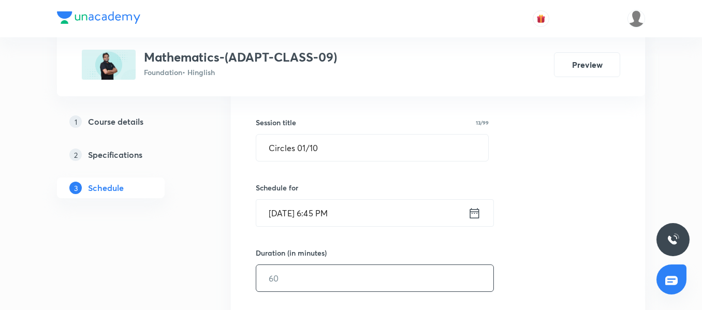
click at [290, 283] on input "text" at bounding box center [374, 278] width 237 height 26
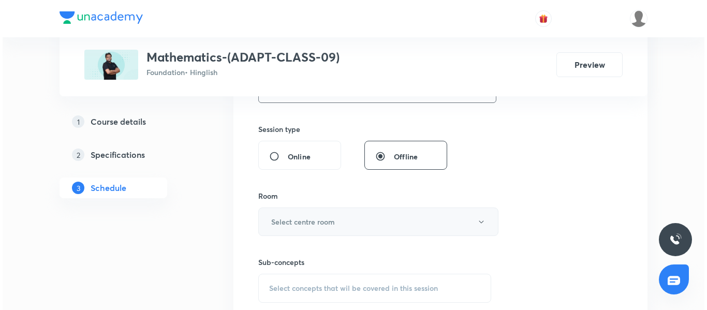
scroll to position [384, 0]
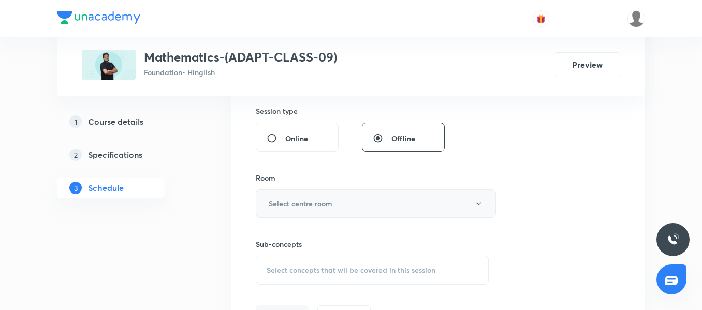
type input "45"
click at [291, 192] on button "Select centre room" at bounding box center [376, 204] width 240 height 28
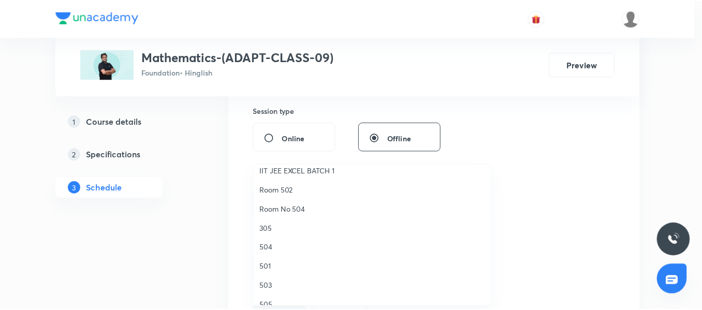
scroll to position [104, 0]
click at [296, 215] on li "Room No 504" at bounding box center [374, 208] width 239 height 19
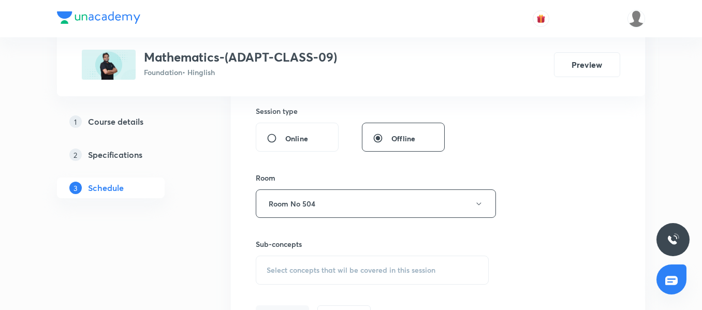
click at [311, 279] on div "Select concepts that wil be covered in this session" at bounding box center [372, 270] width 233 height 29
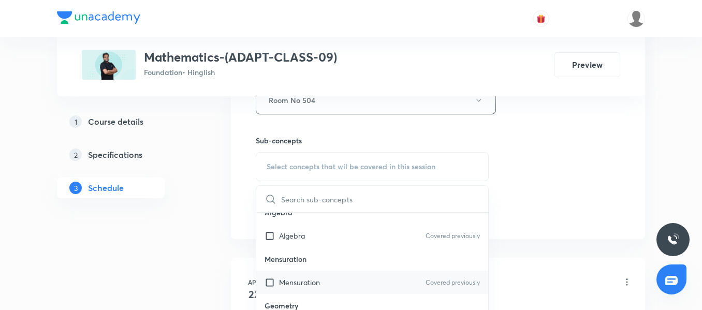
scroll to position [155, 0]
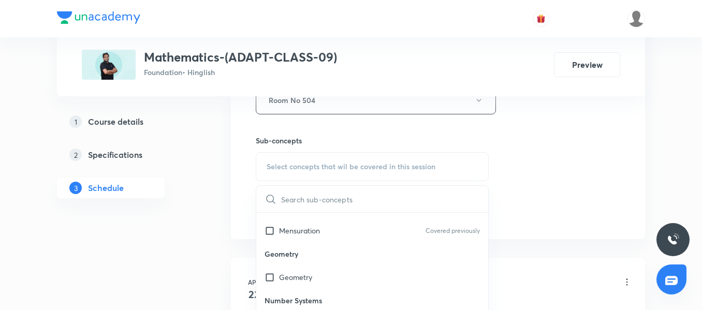
click at [301, 272] on p "Geometry" at bounding box center [295, 277] width 33 height 11
checkbox input "true"
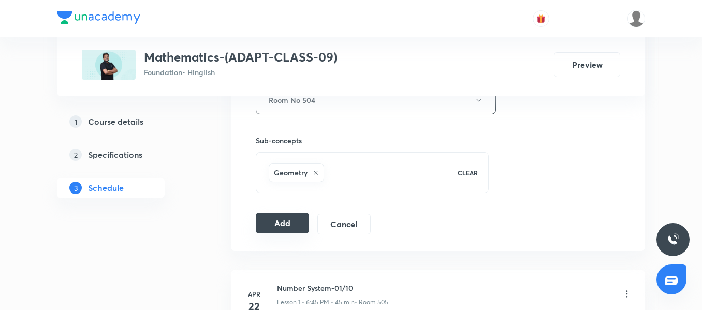
click at [263, 217] on button "Add" at bounding box center [282, 223] width 53 height 21
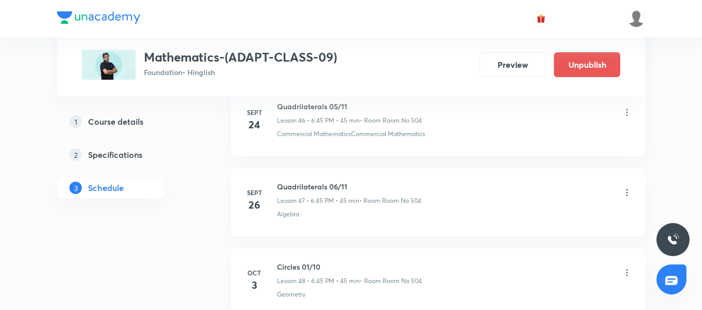
scroll to position [3896, 0]
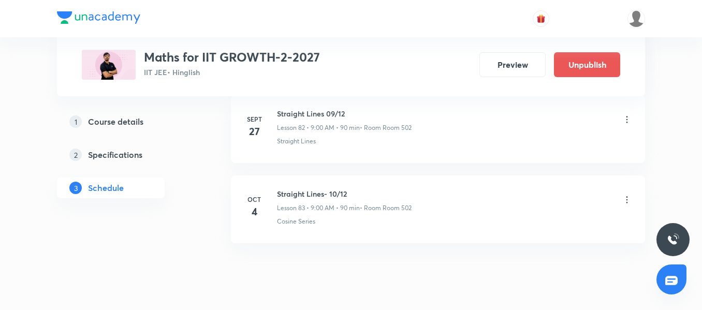
scroll to position [7185, 0]
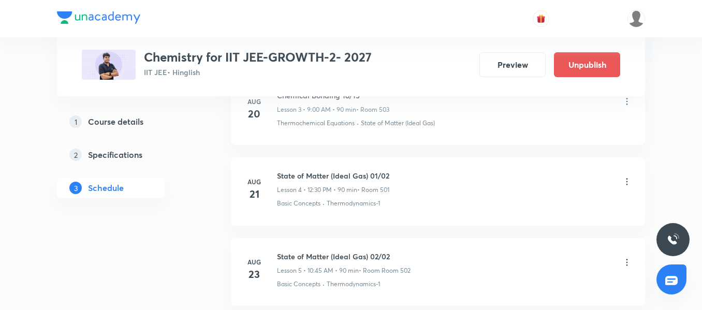
scroll to position [3090, 0]
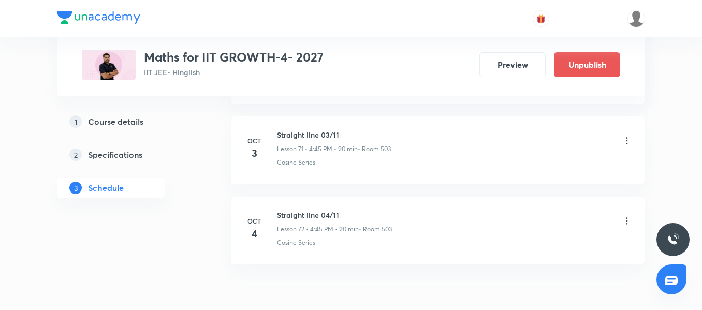
scroll to position [6301, 0]
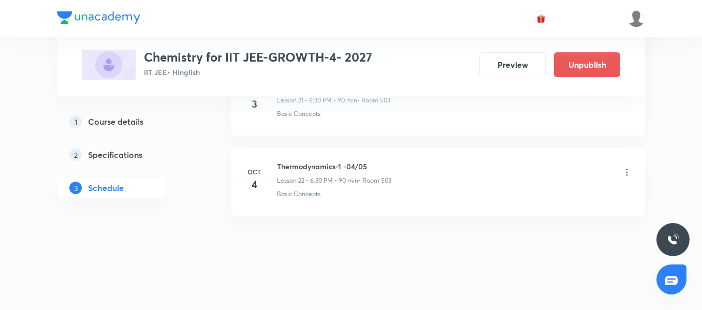
scroll to position [2286, 0]
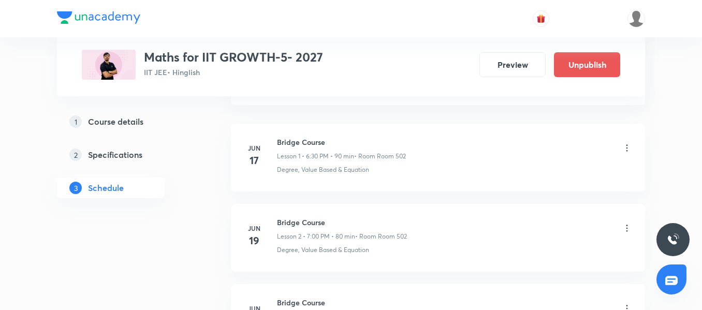
scroll to position [4778, 0]
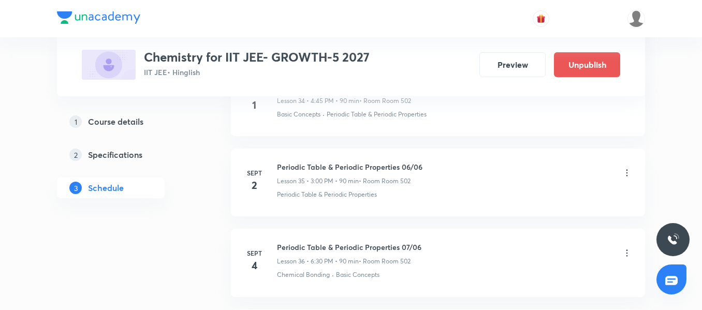
scroll to position [4696, 0]
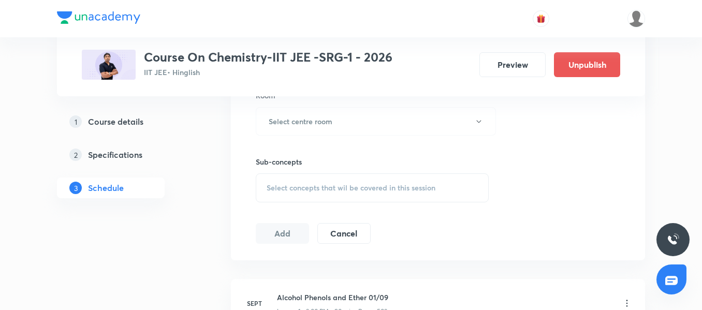
scroll to position [1885, 0]
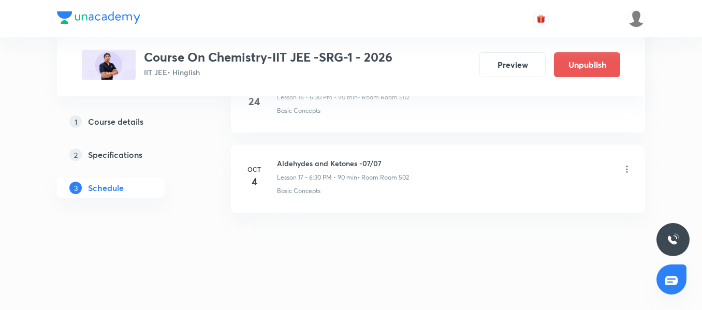
click at [625, 169] on icon at bounding box center [627, 169] width 10 height 10
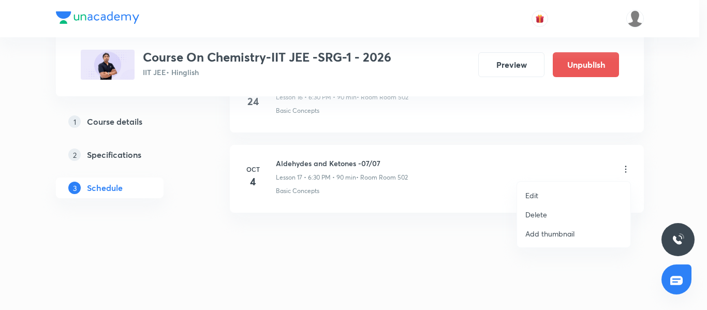
click at [547, 216] on li "Delete" at bounding box center [573, 214] width 113 height 19
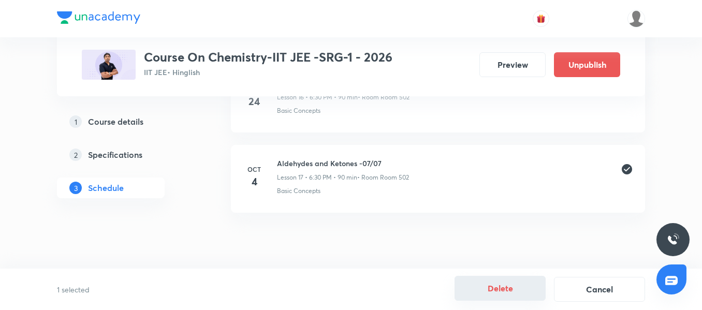
click at [512, 299] on button "Delete" at bounding box center [500, 288] width 91 height 25
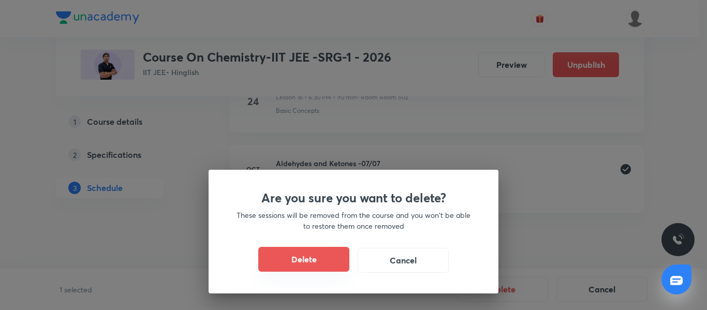
click at [304, 262] on button "Delete" at bounding box center [303, 259] width 91 height 25
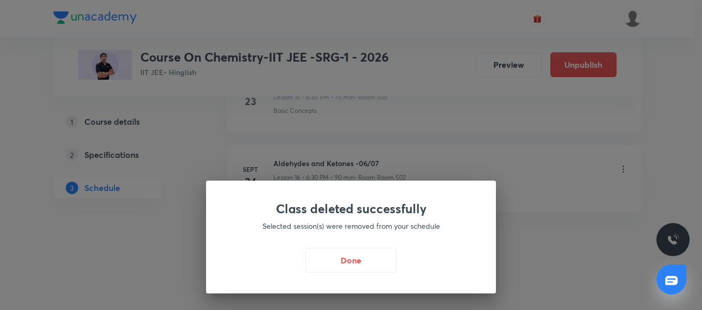
scroll to position [1804, 0]
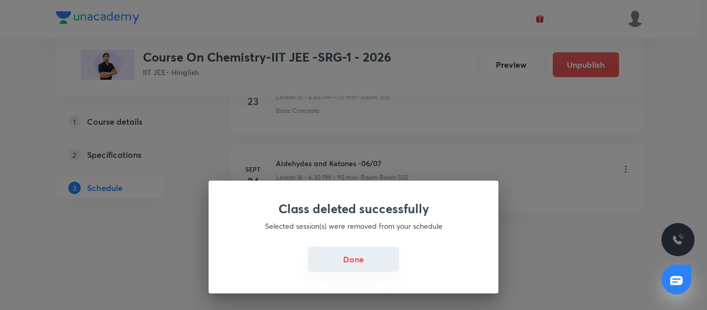
click at [355, 262] on button "Done" at bounding box center [353, 259] width 91 height 25
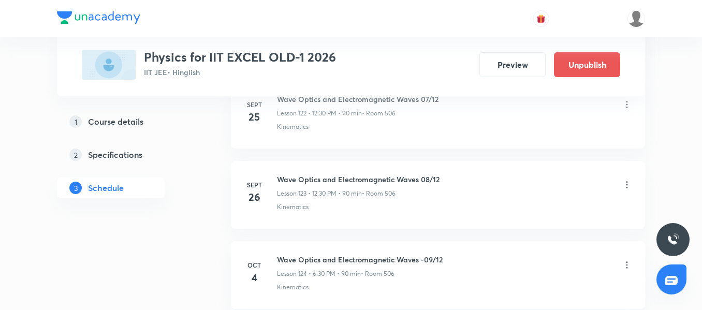
scroll to position [10473, 0]
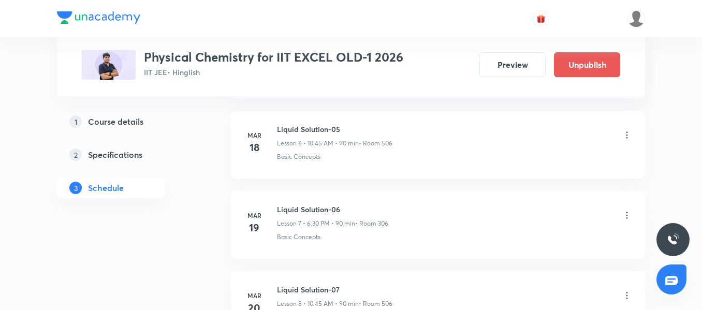
scroll to position [7663, 0]
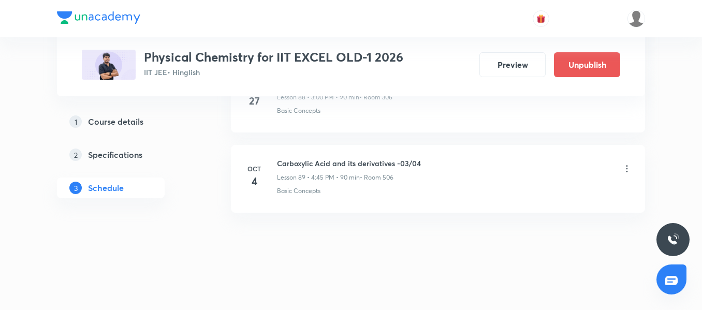
click at [267, 176] on div "Oct 4" at bounding box center [260, 176] width 33 height 25
click at [306, 200] on li "Oct 4 Carboxylic Acid and its derivatives -03/04 Lesson 89 • 4:45 PM • 90 min •…" at bounding box center [438, 179] width 414 height 68
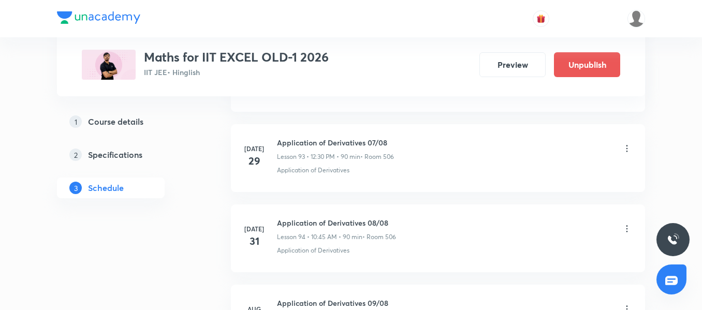
scroll to position [10954, 0]
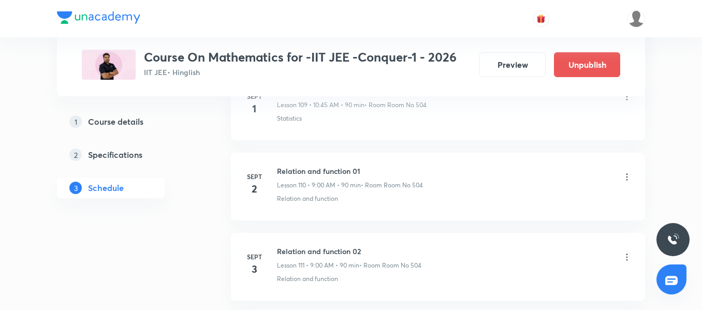
scroll to position [11116, 0]
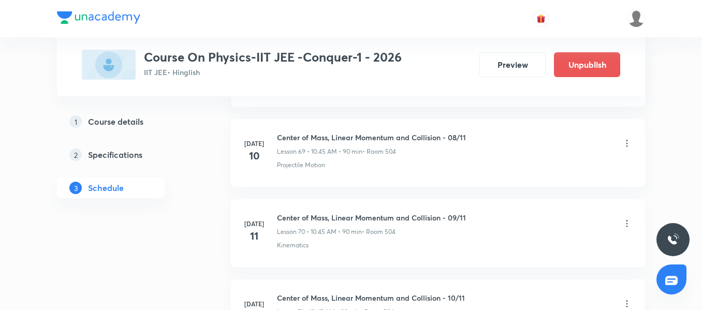
scroll to position [11922, 0]
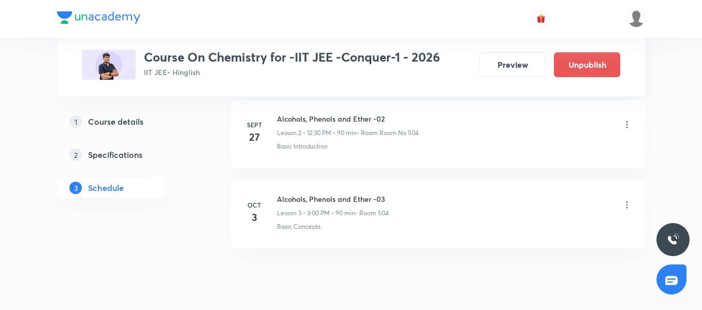
scroll to position [761, 0]
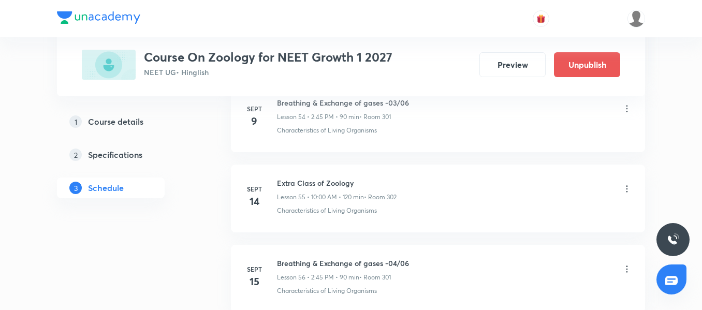
scroll to position [5496, 0]
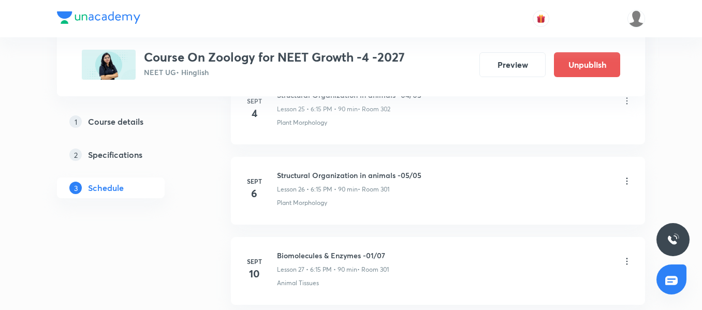
scroll to position [3088, 0]
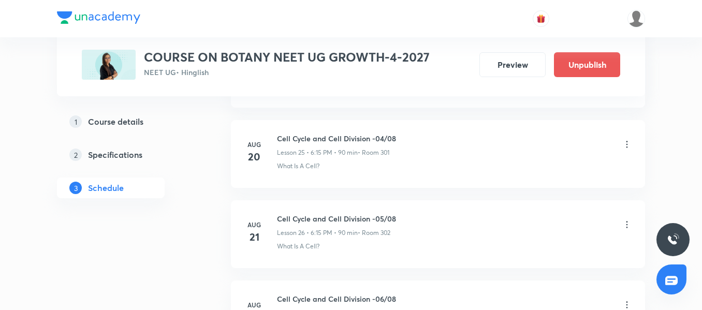
scroll to position [3329, 0]
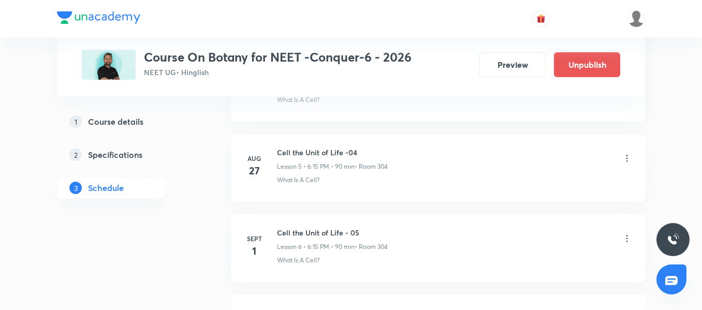
scroll to position [1804, 0]
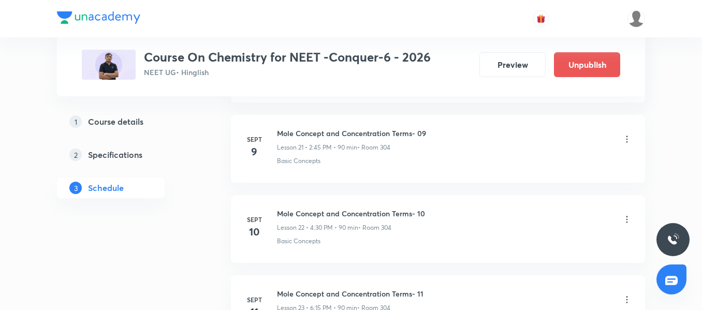
scroll to position [3569, 0]
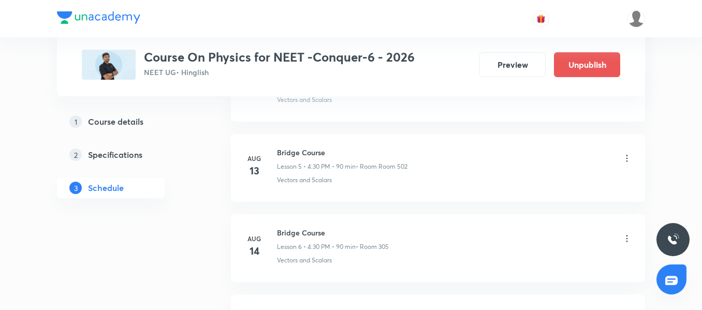
scroll to position [3569, 0]
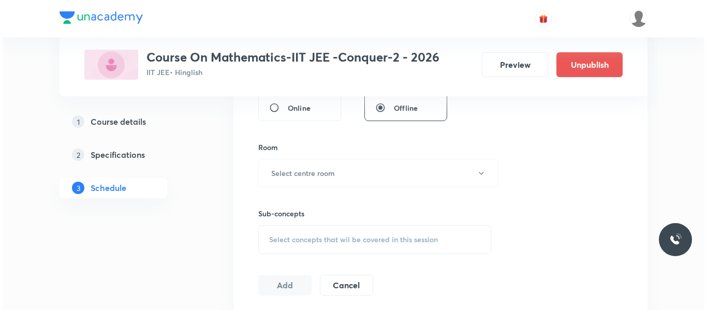
scroll to position [7266, 0]
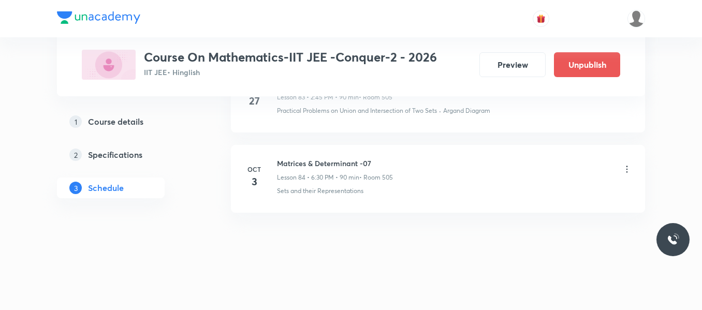
click at [628, 171] on icon at bounding box center [627, 169] width 10 height 10
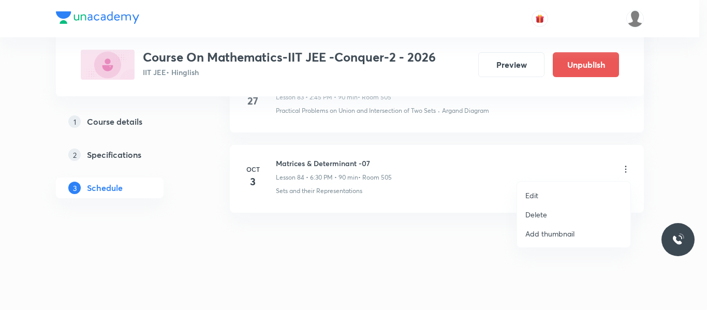
click at [559, 194] on li "Edit" at bounding box center [573, 195] width 113 height 19
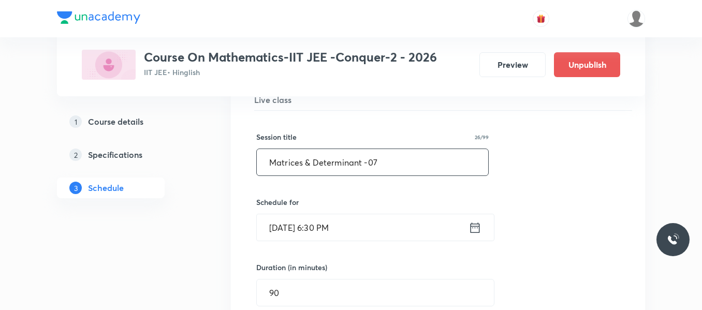
scroll to position [6826, 0]
click at [324, 157] on input "Matrices & Determinant -07" at bounding box center [372, 163] width 231 height 26
paste input "Complex number"
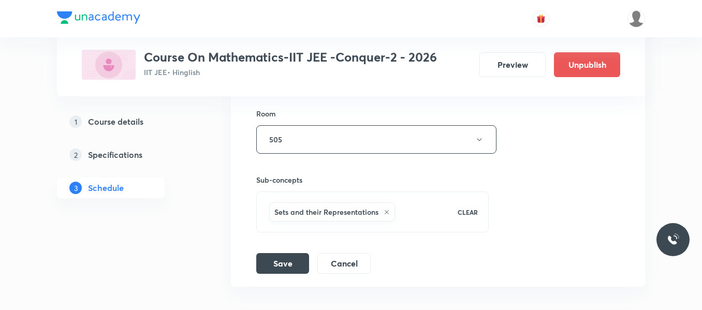
scroll to position [7189, 0]
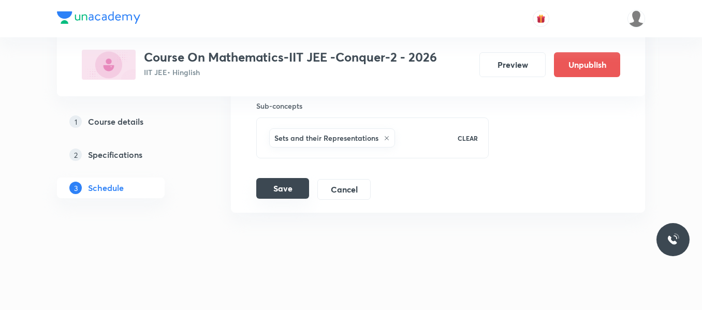
type input "Complex number 01"
click at [275, 187] on button "Save" at bounding box center [282, 188] width 53 height 21
